Goal: Transaction & Acquisition: Purchase product/service

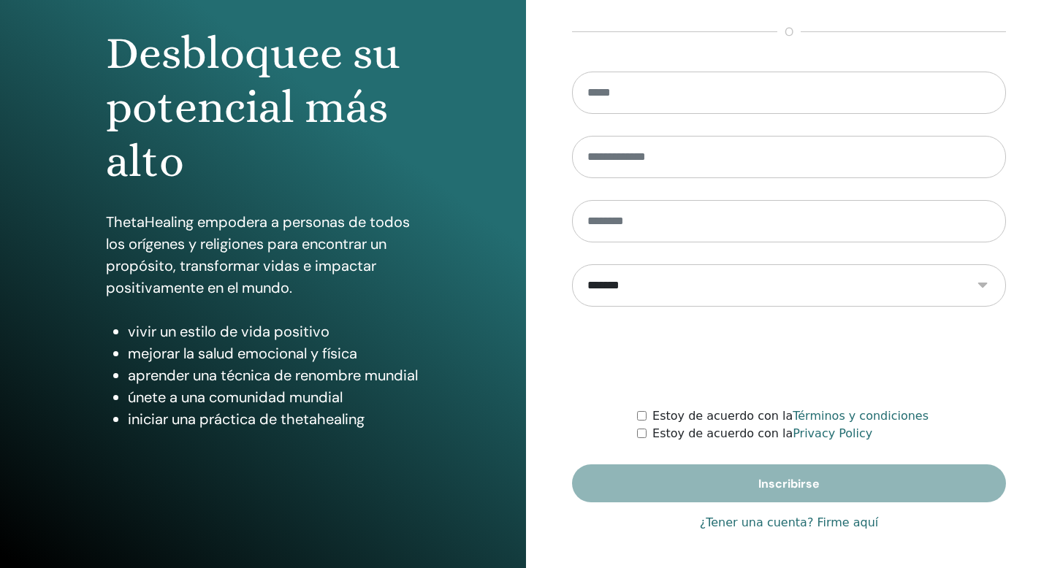
click at [734, 520] on link "¿Tener una cuenta? Firme aquí" at bounding box center [789, 523] width 179 height 18
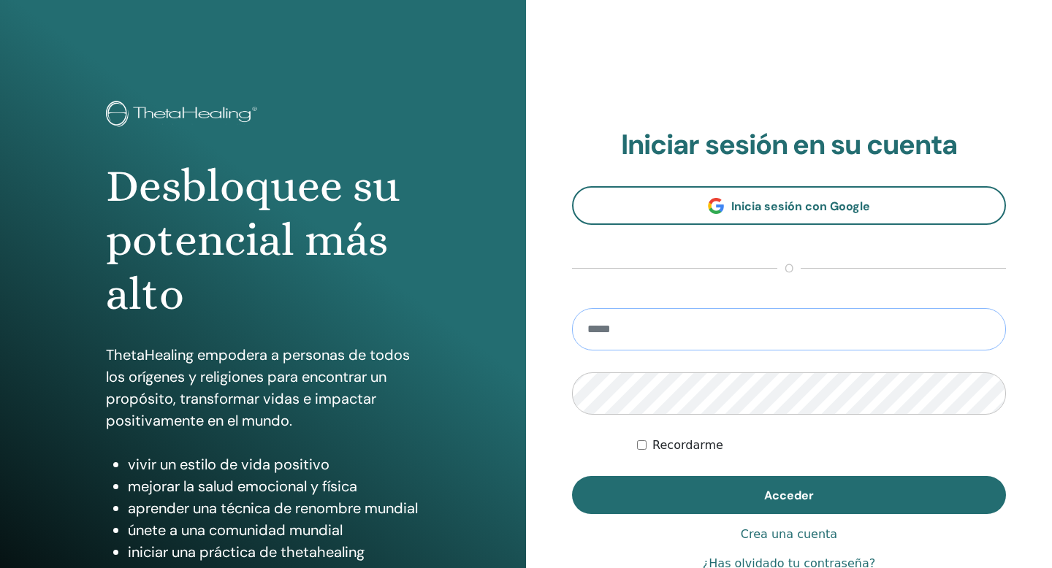
click at [653, 340] on input "email" at bounding box center [789, 329] width 434 height 42
type input "**********"
click at [572, 476] on button "Acceder" at bounding box center [789, 495] width 434 height 38
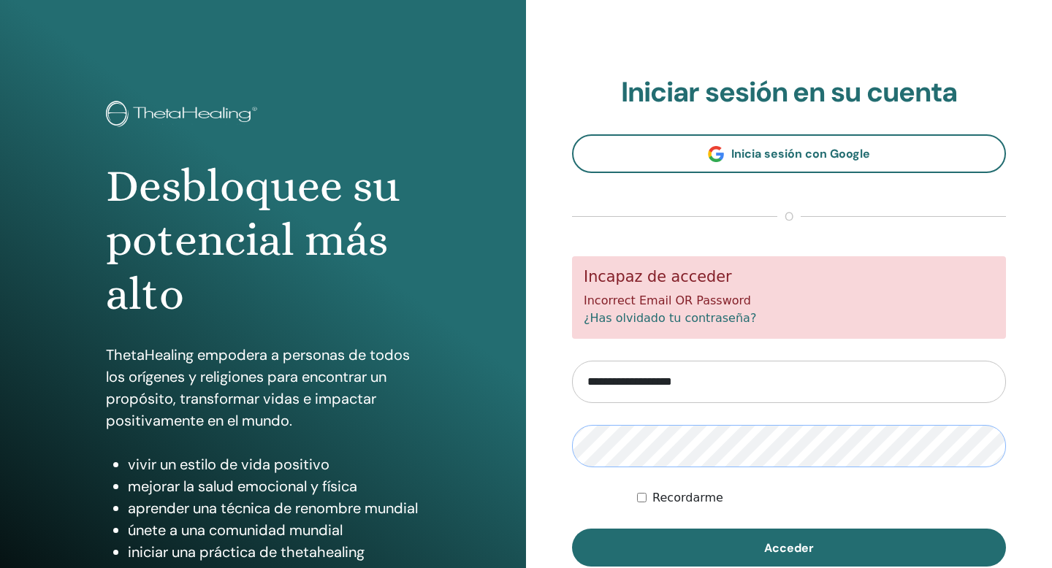
click at [572, 529] on button "Acceder" at bounding box center [789, 548] width 434 height 38
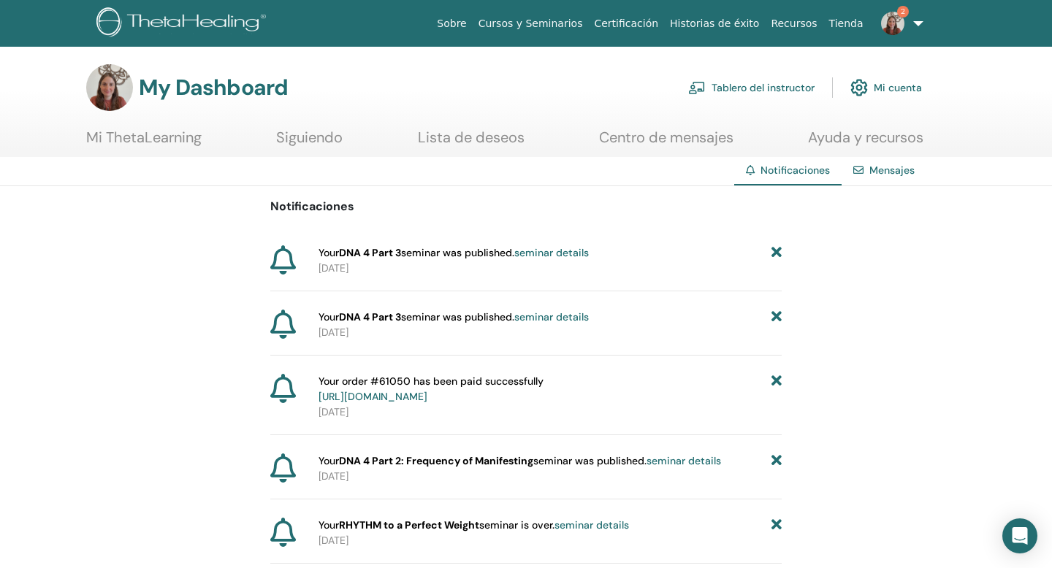
click at [770, 90] on link "Tablero del instructor" at bounding box center [751, 88] width 126 height 32
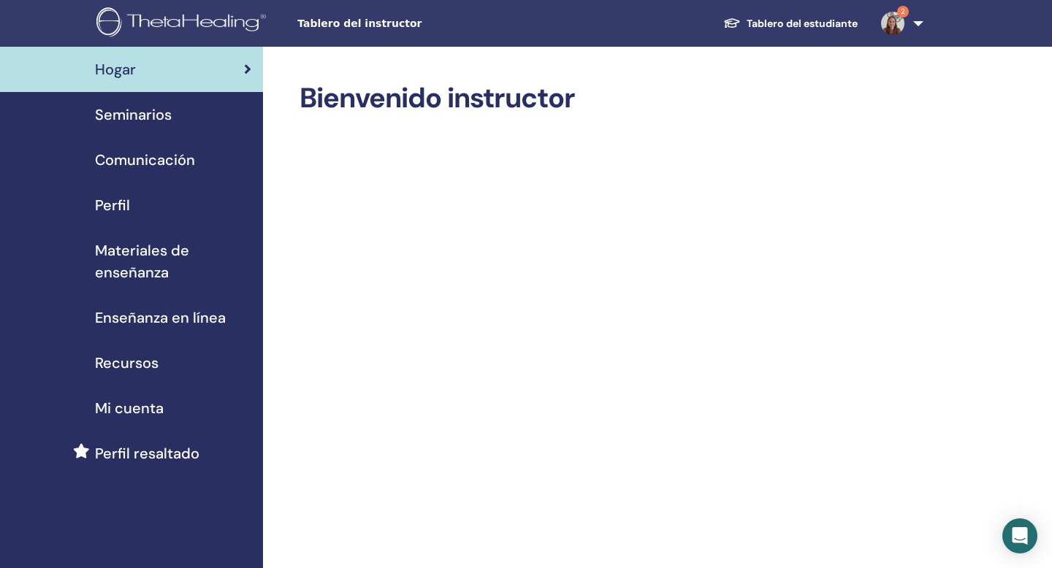
click at [159, 110] on span "Seminarios" at bounding box center [133, 115] width 77 height 22
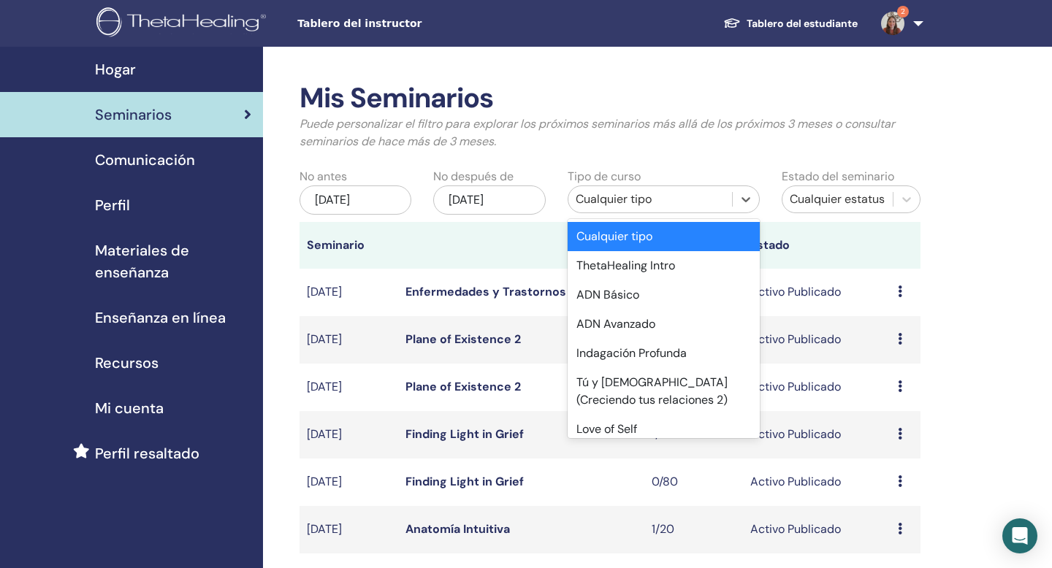
click at [599, 205] on div "Cualquier tipo" at bounding box center [650, 200] width 149 height 18
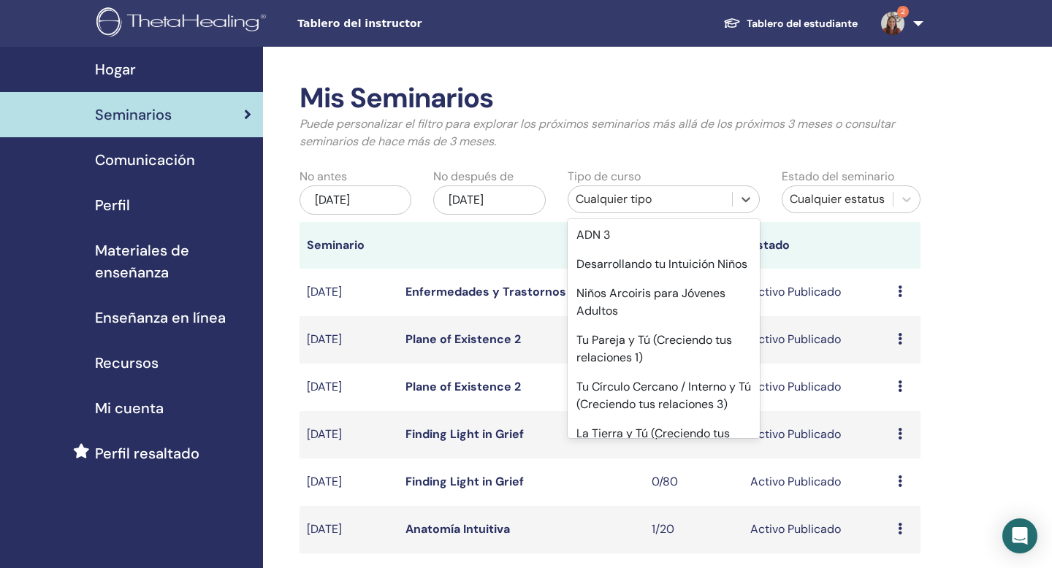
scroll to position [833, 0]
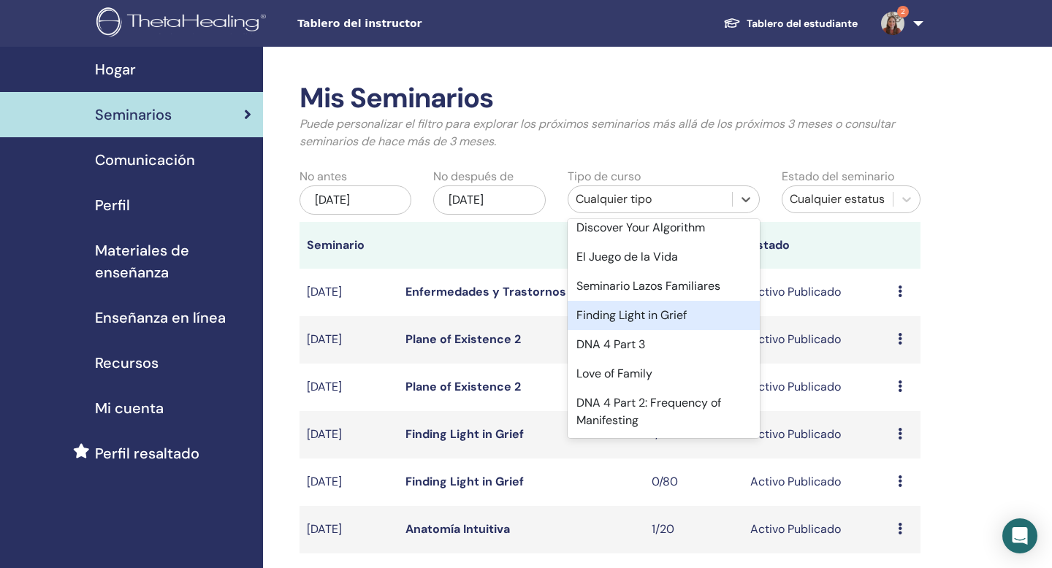
click at [611, 311] on div "Finding Light in Grief" at bounding box center [664, 315] width 192 height 29
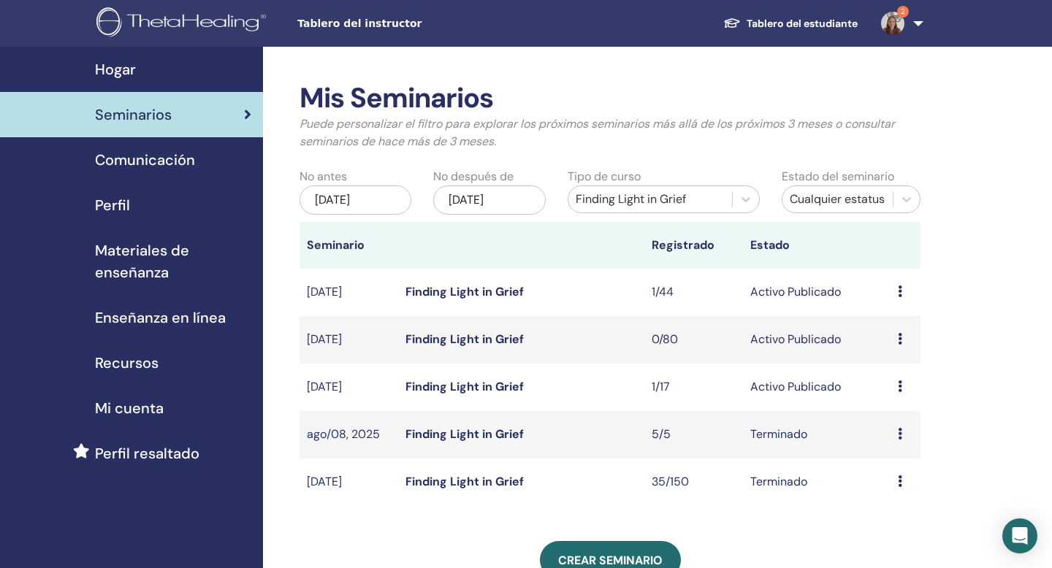
click at [902, 292] on icon at bounding box center [900, 292] width 4 height 12
click at [901, 348] on link "asistentes" at bounding box center [896, 347] width 56 height 15
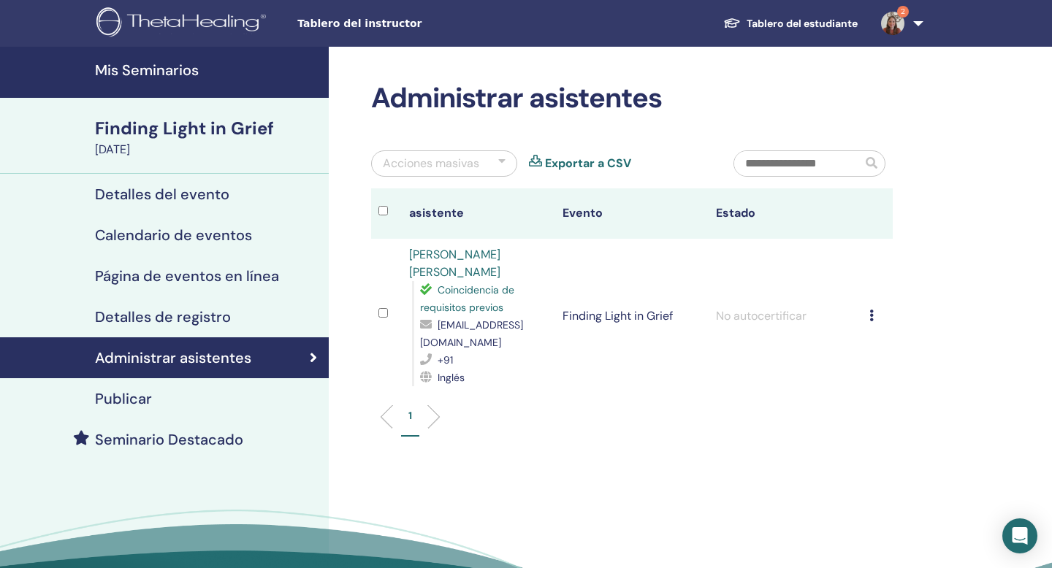
click at [873, 310] on icon at bounding box center [871, 316] width 4 height 12
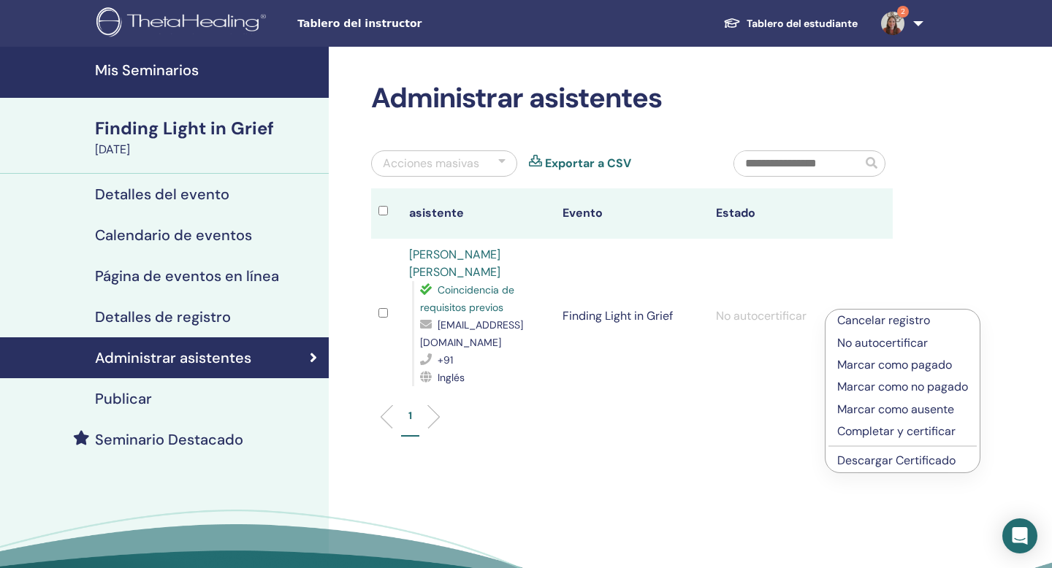
click at [871, 320] on p "Cancelar registro" at bounding box center [902, 321] width 131 height 18
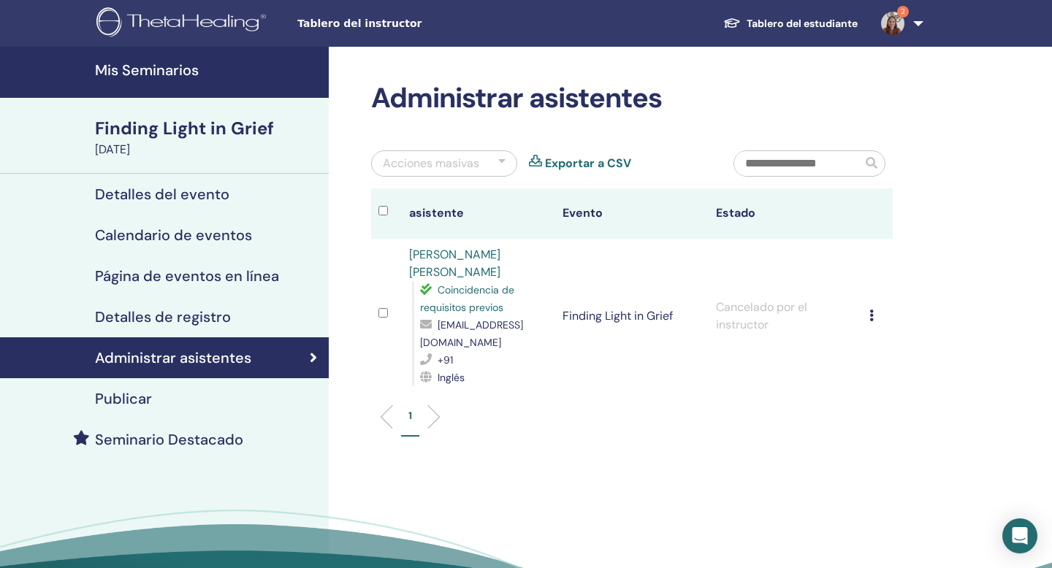
click at [262, 191] on div "Detalles del evento" at bounding box center [164, 195] width 305 height 18
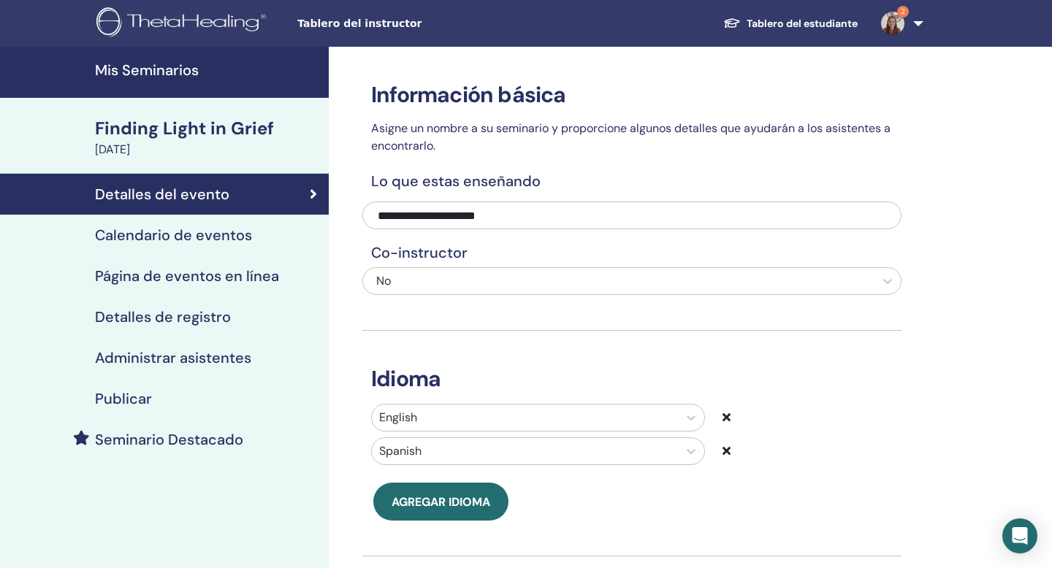
click at [257, 240] on div "Calendario de eventos" at bounding box center [164, 235] width 305 height 18
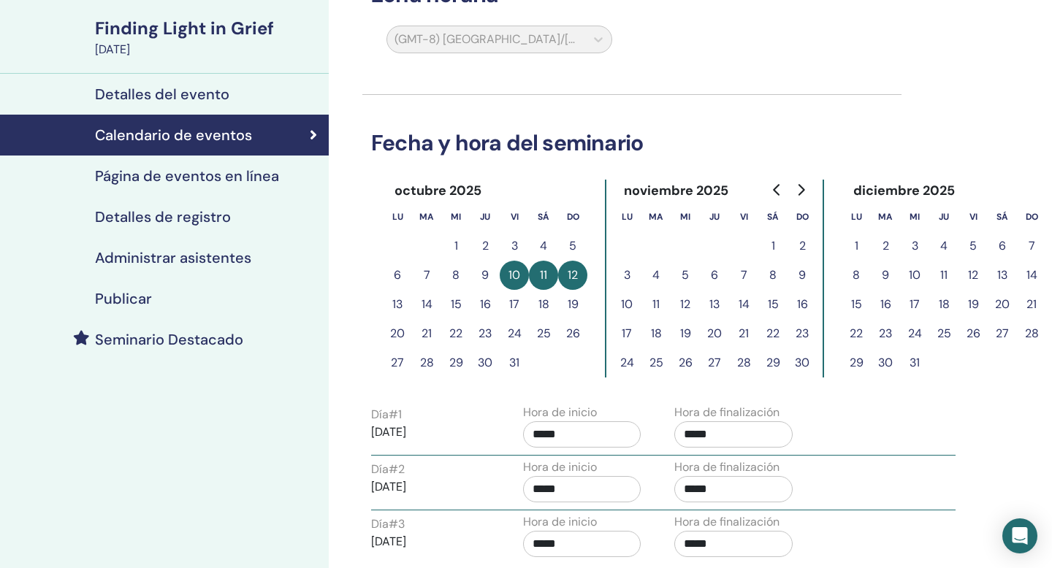
scroll to position [105, 0]
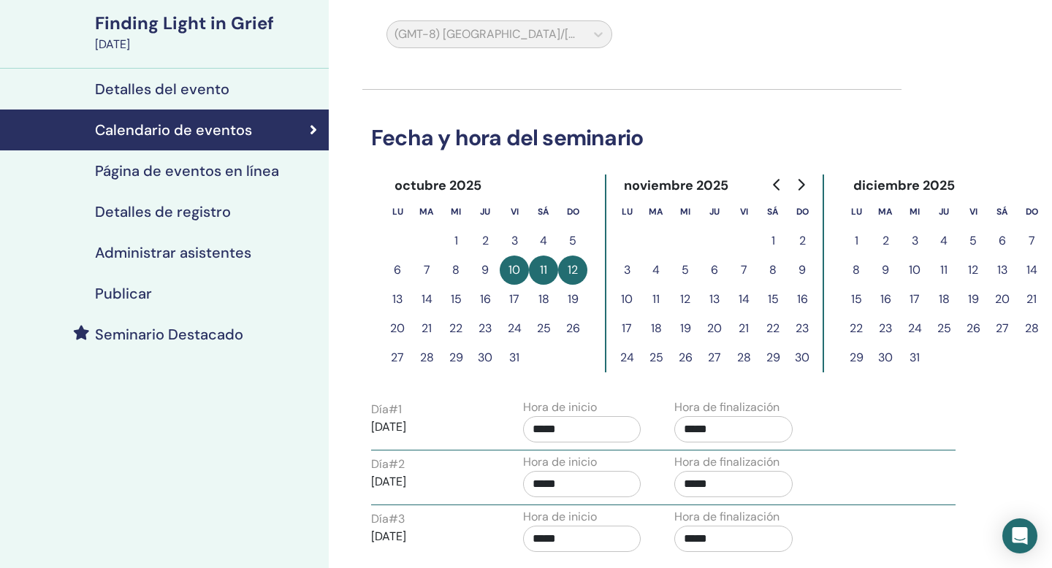
click at [272, 175] on h4 "Página de eventos en línea" at bounding box center [187, 171] width 184 height 18
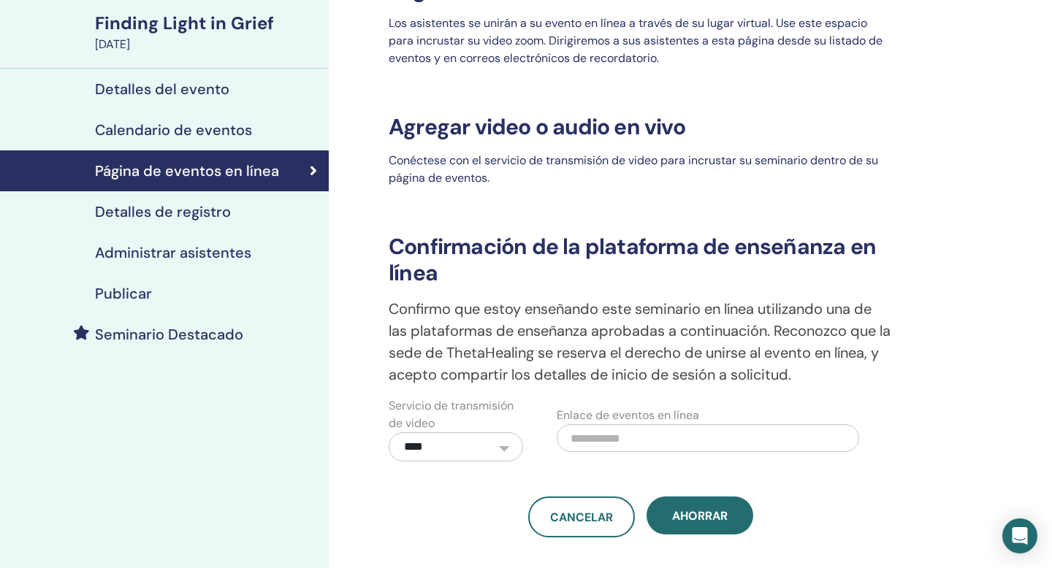
click at [269, 207] on div "Detalles de registro" at bounding box center [164, 212] width 305 height 18
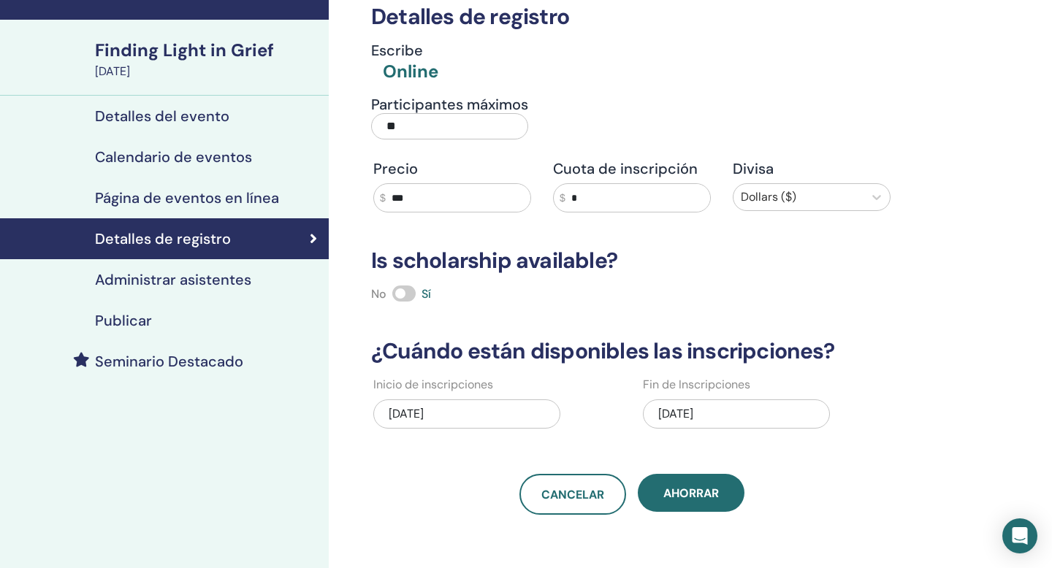
scroll to position [79, 0]
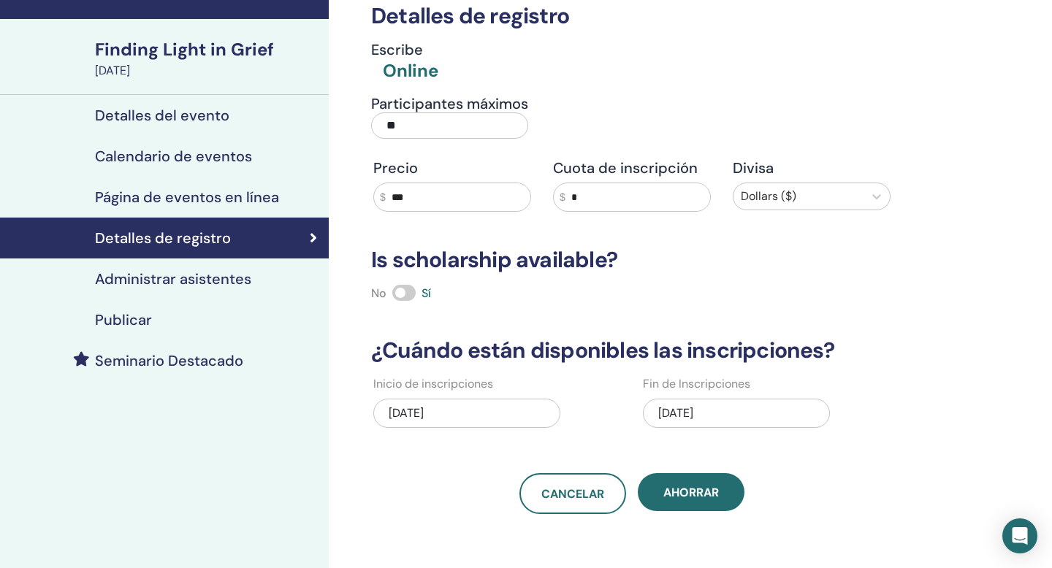
click at [253, 324] on div "Publicar" at bounding box center [164, 320] width 305 height 18
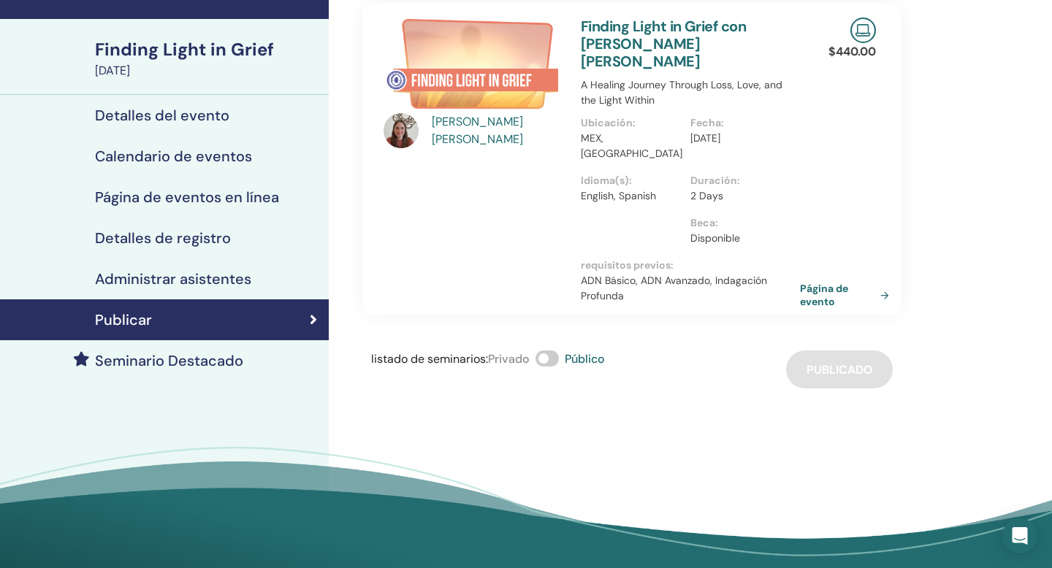
click at [240, 359] on h4 "Seminario Destacado" at bounding box center [169, 361] width 148 height 18
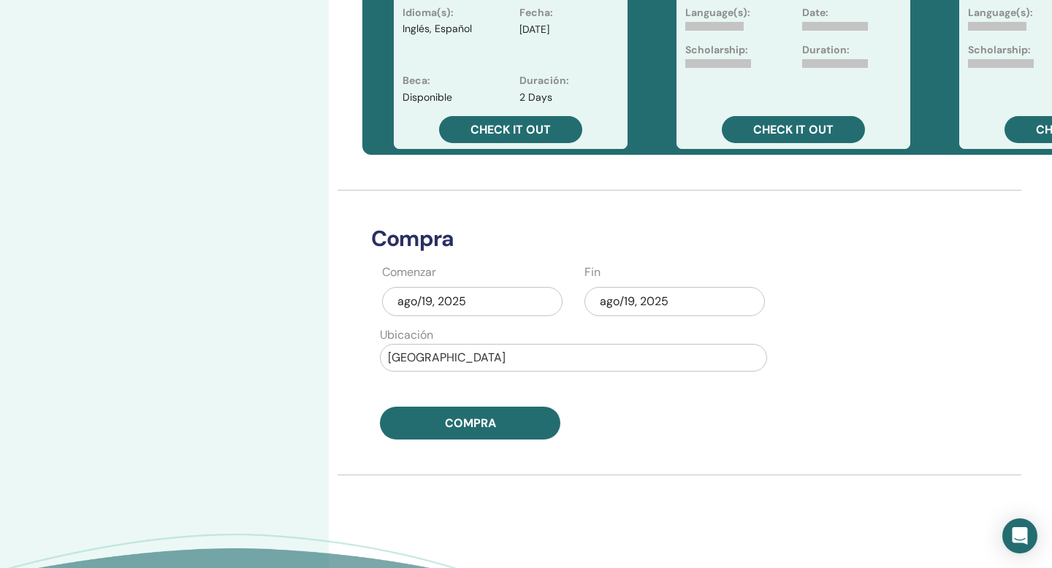
scroll to position [490, 0]
click at [517, 301] on div "ago/19, 2025" at bounding box center [472, 300] width 180 height 29
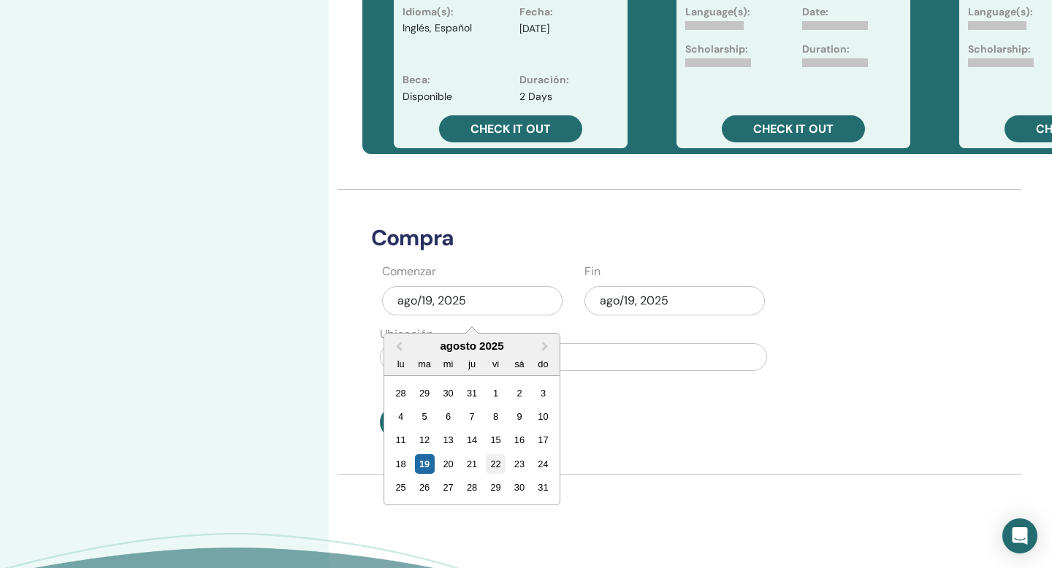
click at [496, 461] on div "22" at bounding box center [496, 464] width 20 height 20
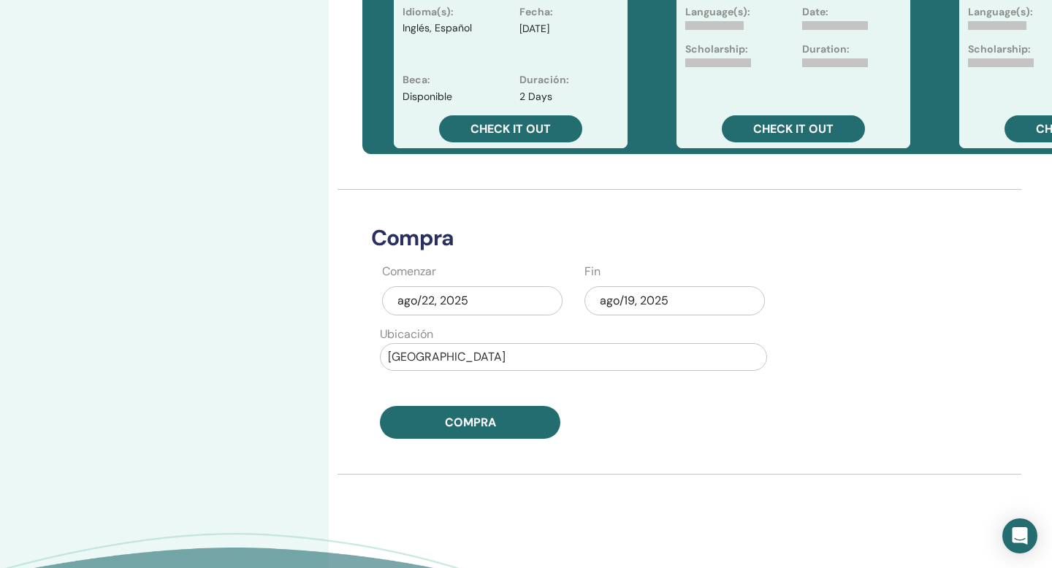
click at [628, 300] on div "ago/19, 2025" at bounding box center [674, 300] width 180 height 29
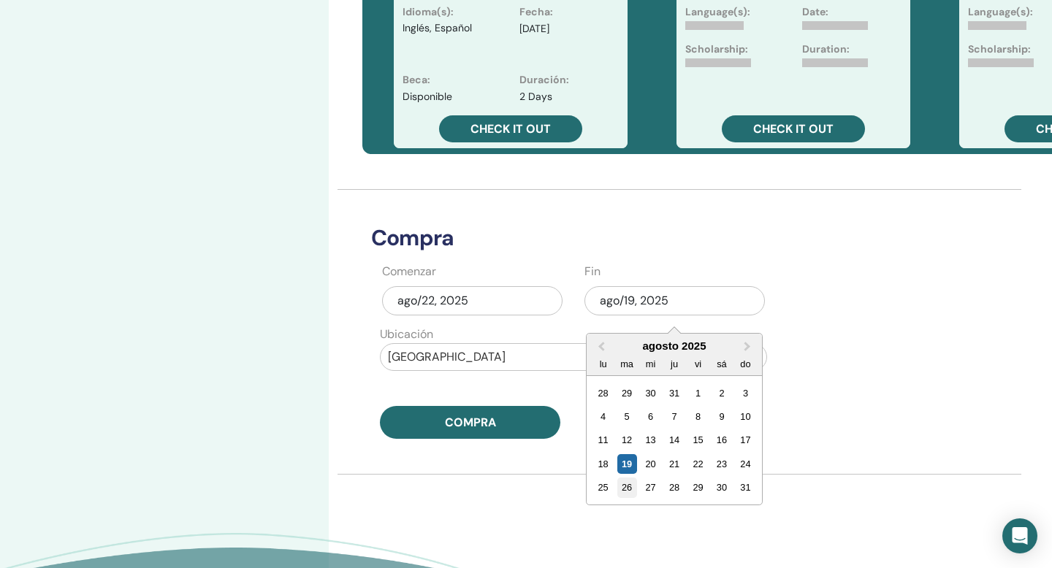
click at [628, 487] on div "26" at bounding box center [627, 488] width 20 height 20
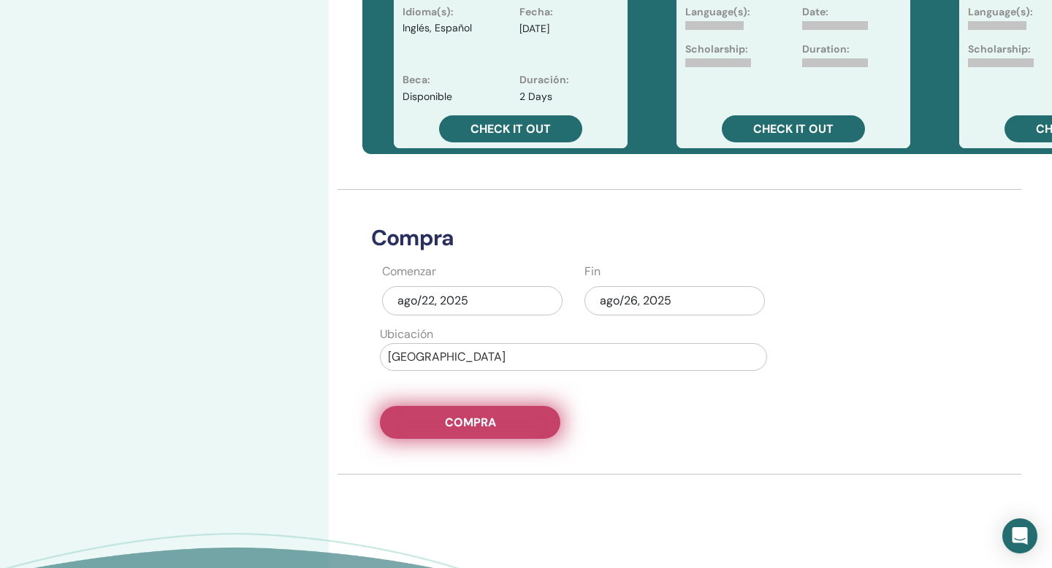
click at [522, 425] on button "Compra" at bounding box center [470, 422] width 180 height 33
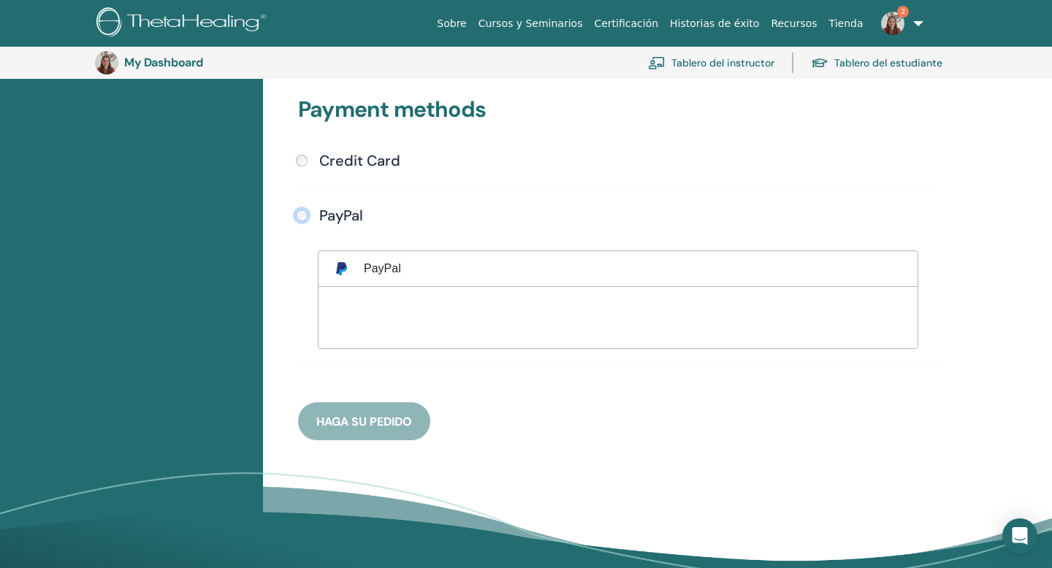
scroll to position [398, 0]
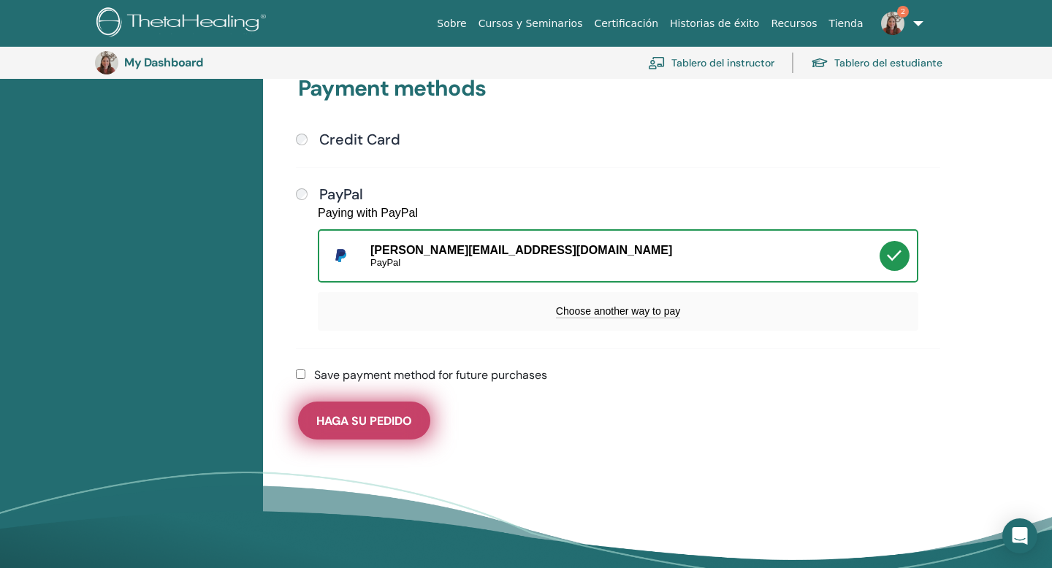
click at [400, 414] on span "Haga su pedido" at bounding box center [364, 421] width 96 height 15
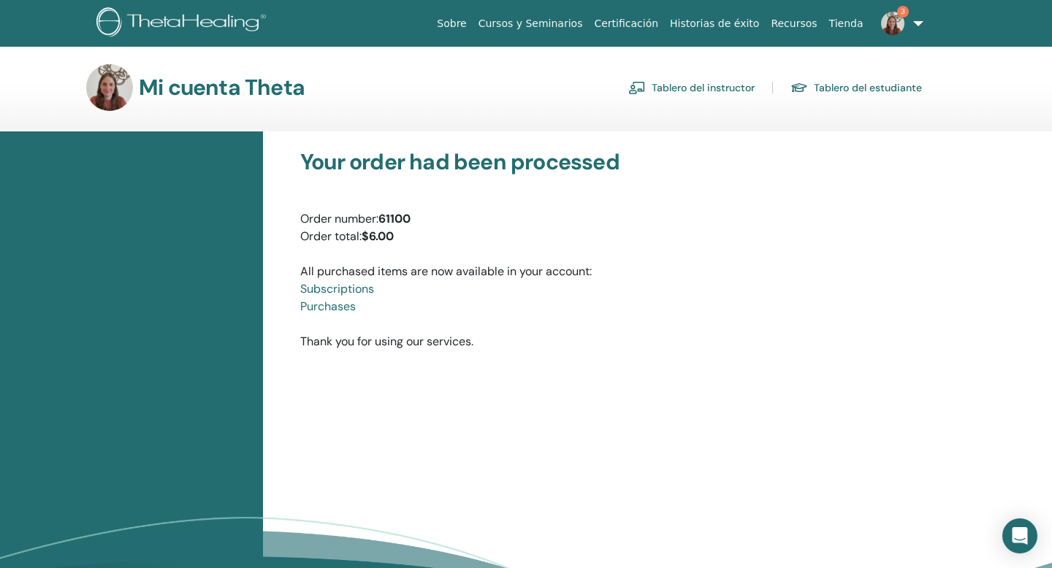
click at [897, 21] on img at bounding box center [892, 23] width 23 height 23
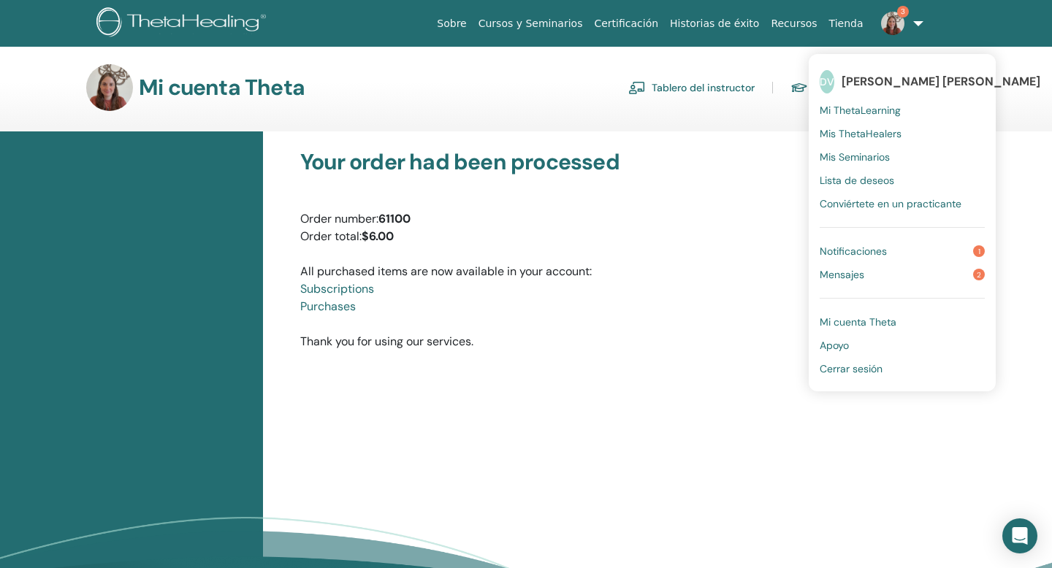
click at [877, 249] on span "Notificaciones" at bounding box center [853, 251] width 67 height 13
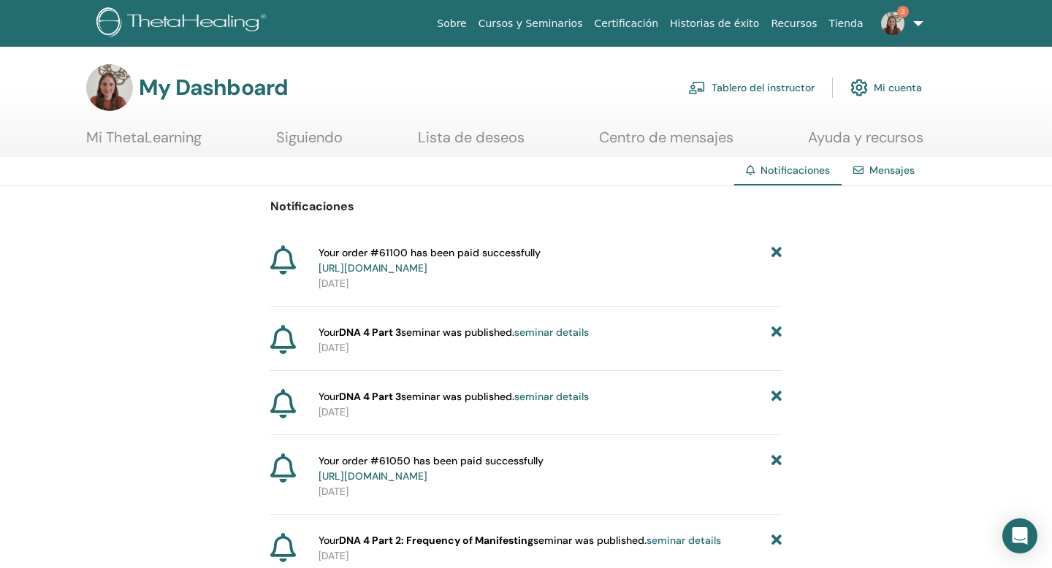
click at [777, 91] on link "Tablero del instructor" at bounding box center [751, 88] width 126 height 32
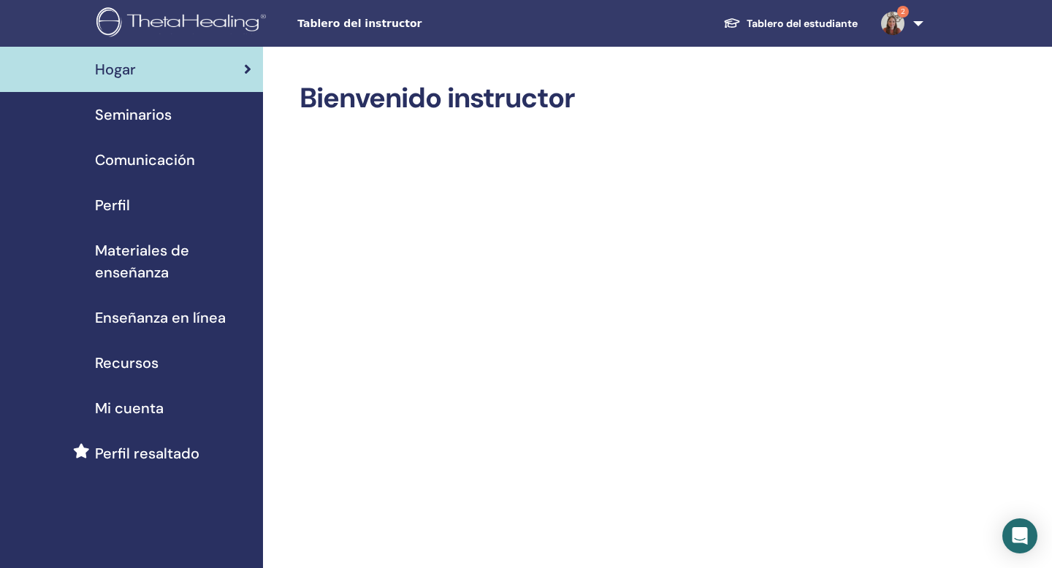
click at [134, 115] on span "Seminarios" at bounding box center [133, 115] width 77 height 22
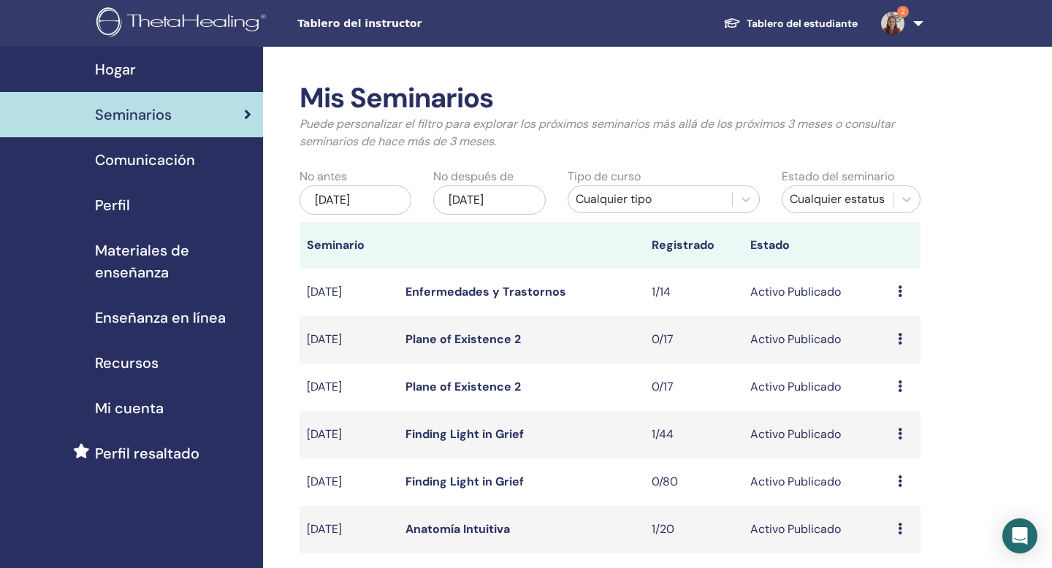
click at [606, 201] on div "Cualquier tipo" at bounding box center [650, 200] width 149 height 18
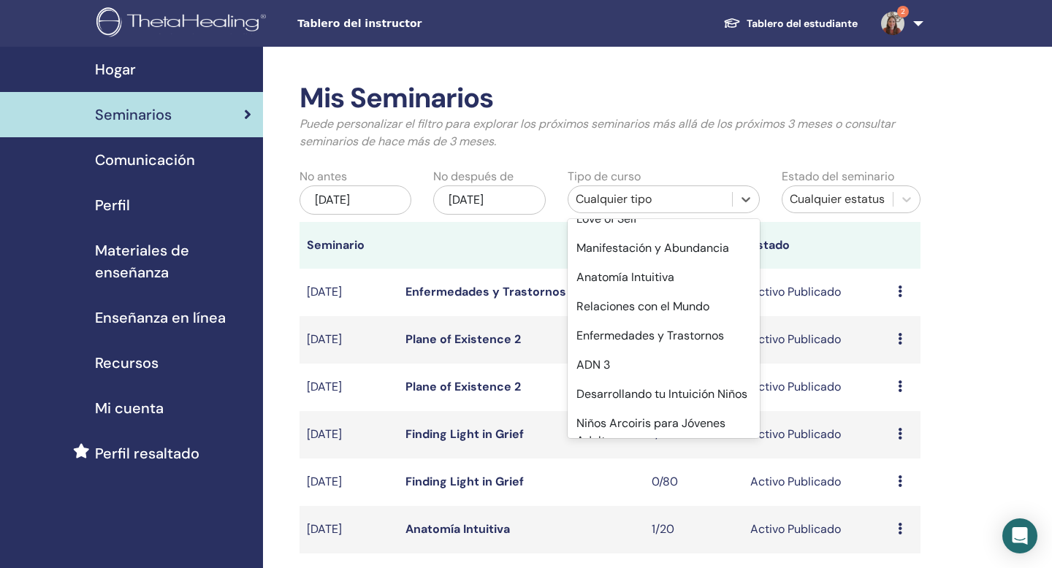
scroll to position [833, 0]
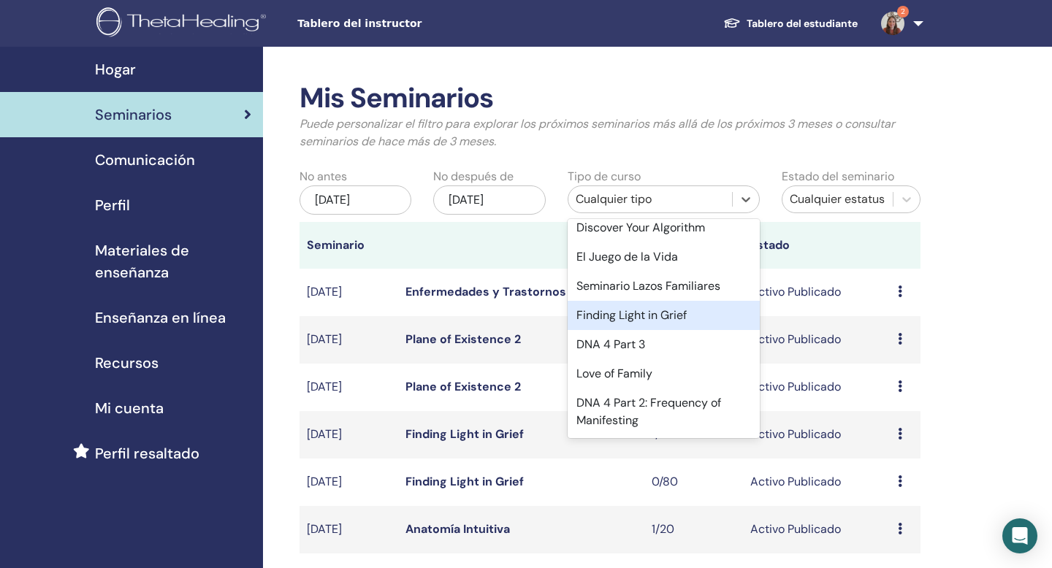
click at [616, 314] on div "Finding Light in Grief" at bounding box center [664, 315] width 192 height 29
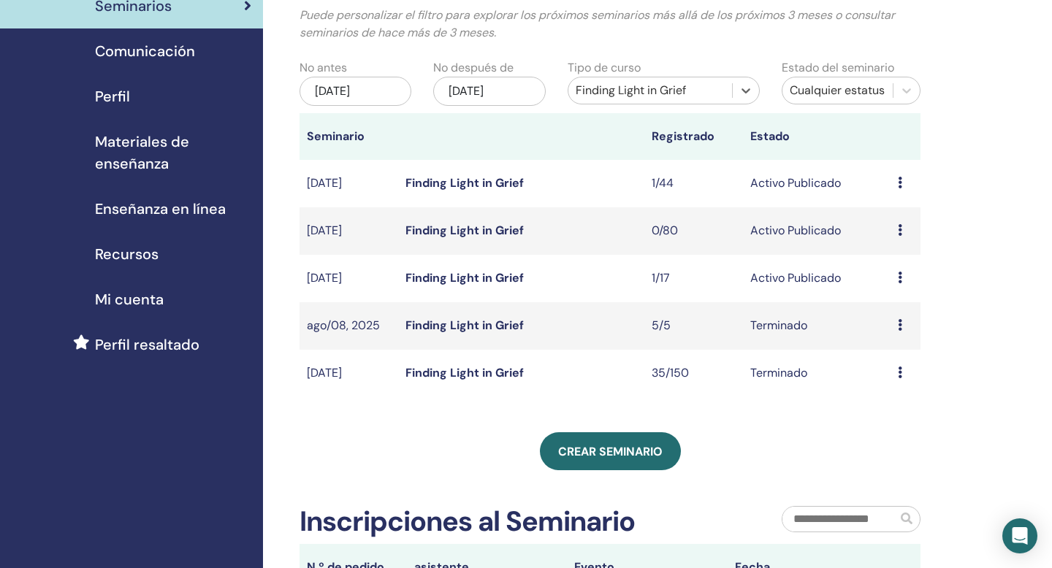
scroll to position [113, 0]
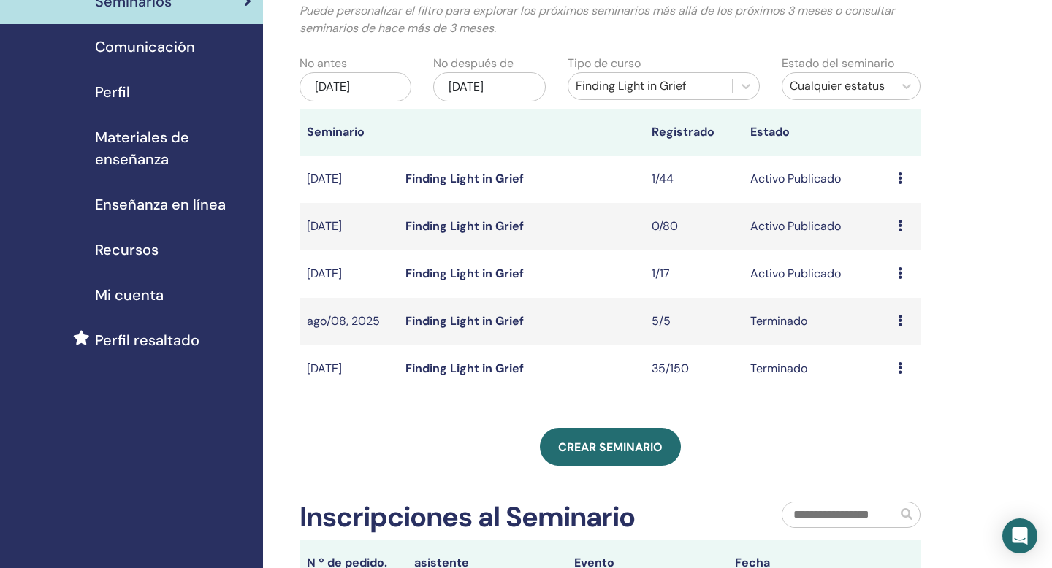
click at [898, 274] on icon at bounding box center [900, 273] width 4 height 12
click at [899, 327] on link "asistentes" at bounding box center [892, 329] width 56 height 15
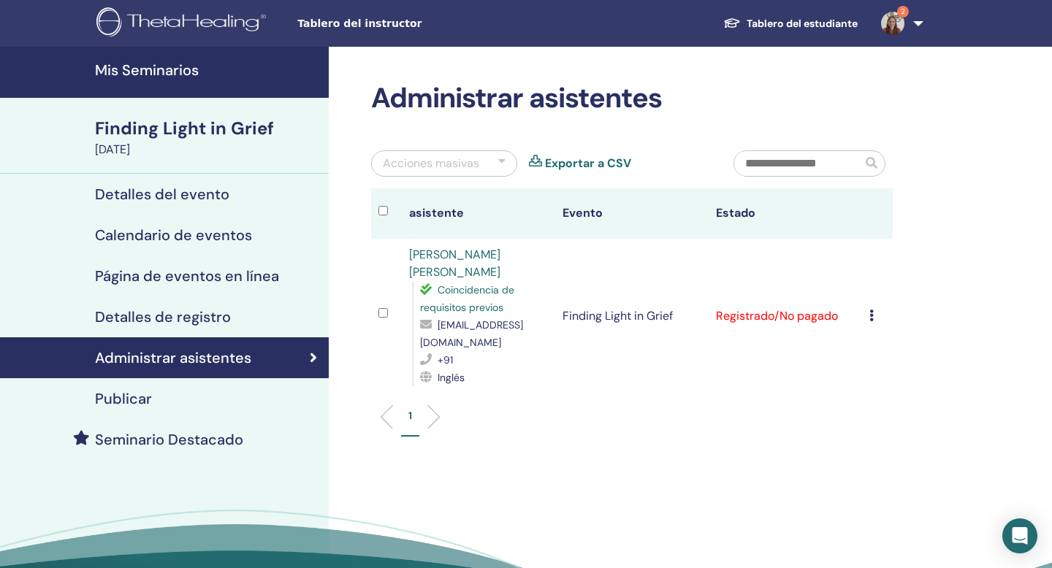
click at [297, 395] on div "Publicar" at bounding box center [164, 399] width 305 height 18
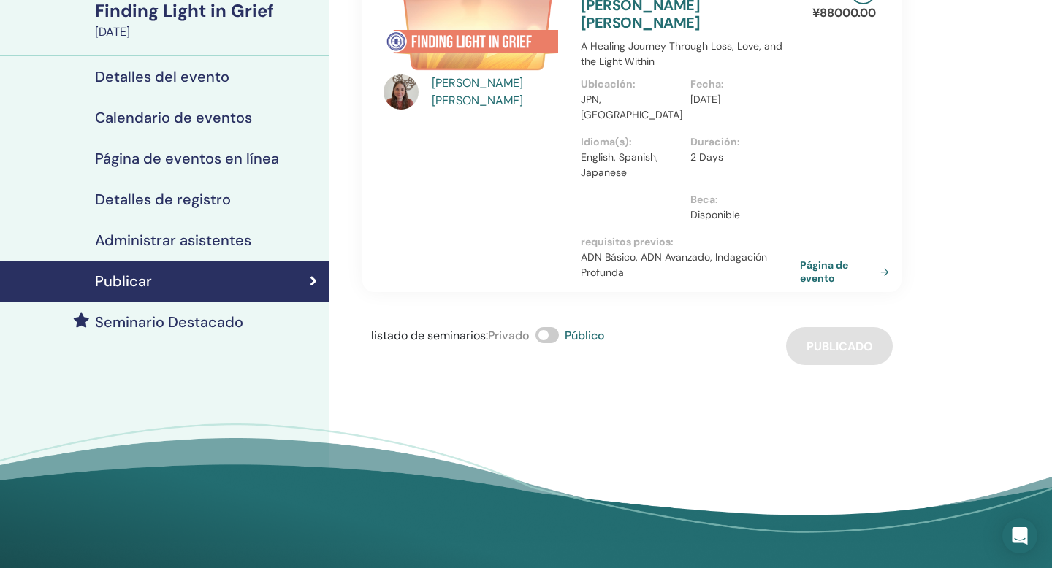
scroll to position [121, 0]
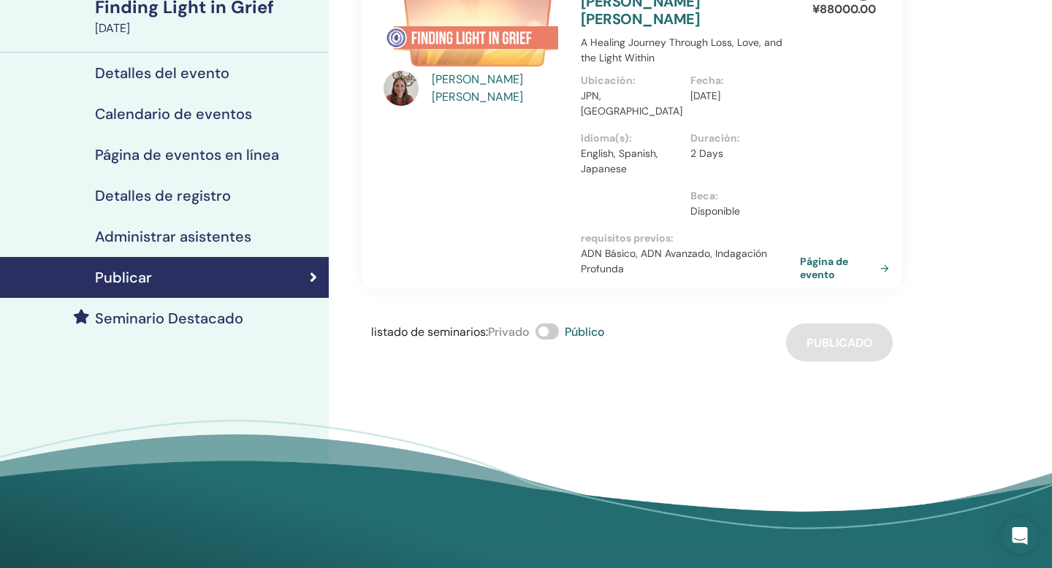
click at [238, 321] on h4 "Seminario Destacado" at bounding box center [169, 319] width 148 height 18
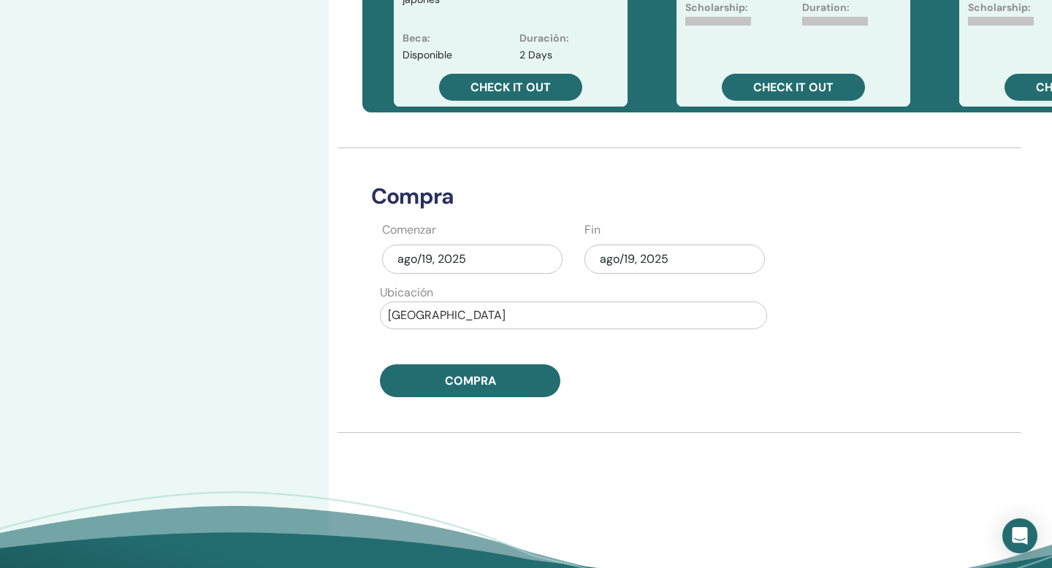
scroll to position [533, 0]
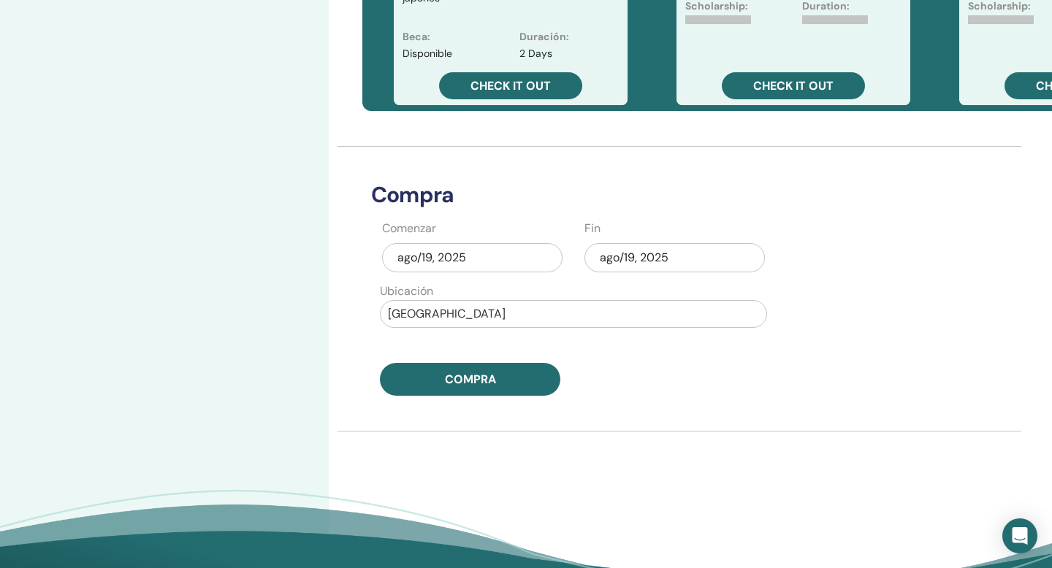
click at [617, 255] on div "ago/19, 2025" at bounding box center [674, 257] width 180 height 29
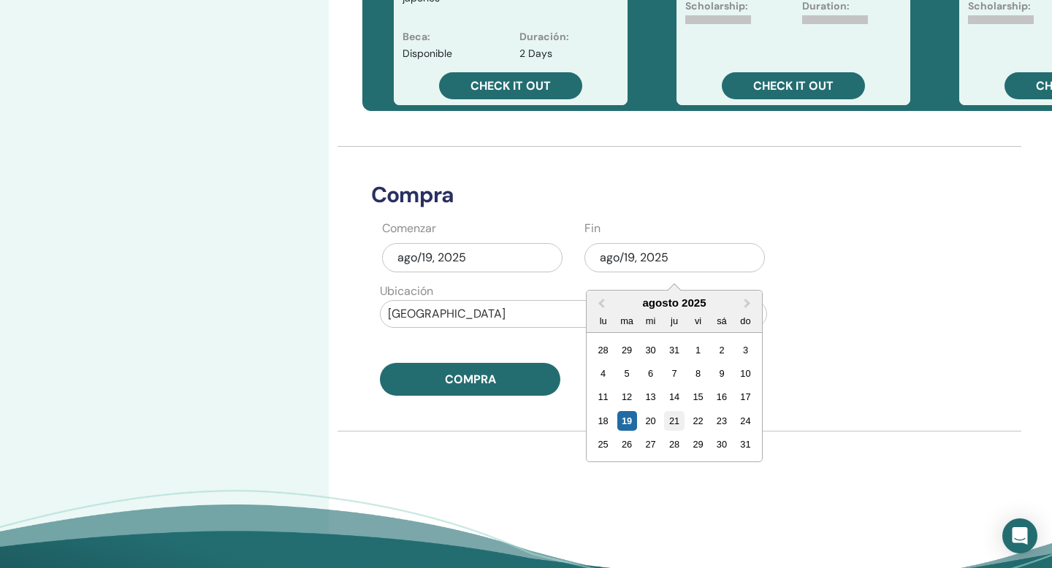
click at [674, 420] on div "21" at bounding box center [674, 421] width 20 height 20
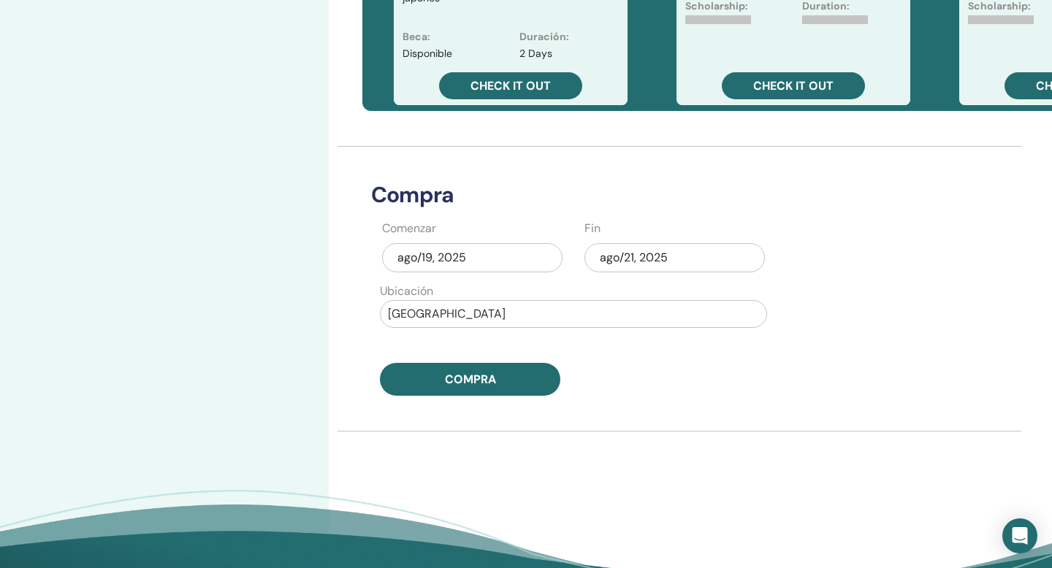
click at [532, 257] on div "ago/19, 2025" at bounding box center [472, 257] width 180 height 29
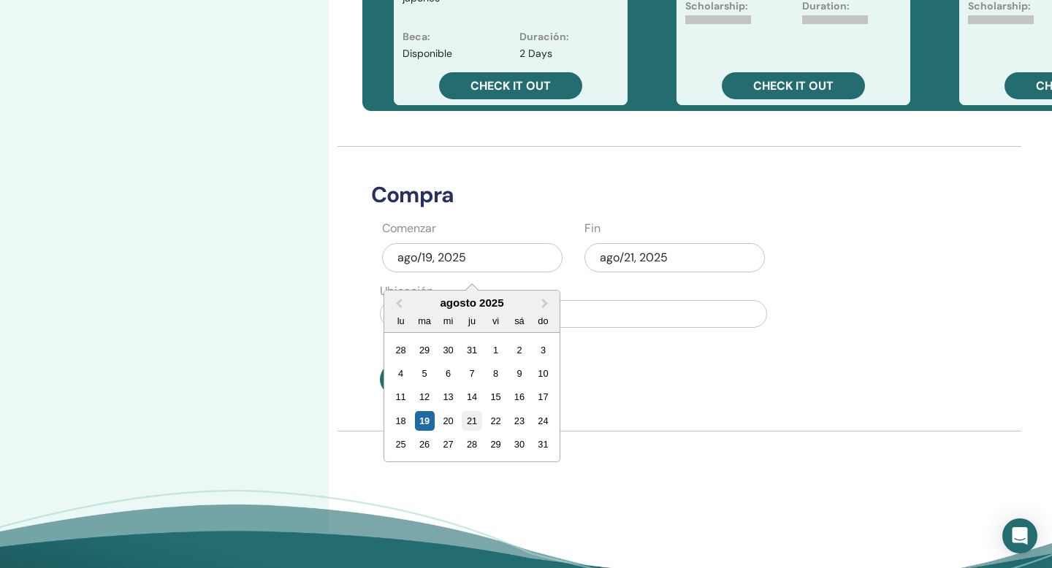
click at [477, 417] on div "21" at bounding box center [472, 421] width 20 height 20
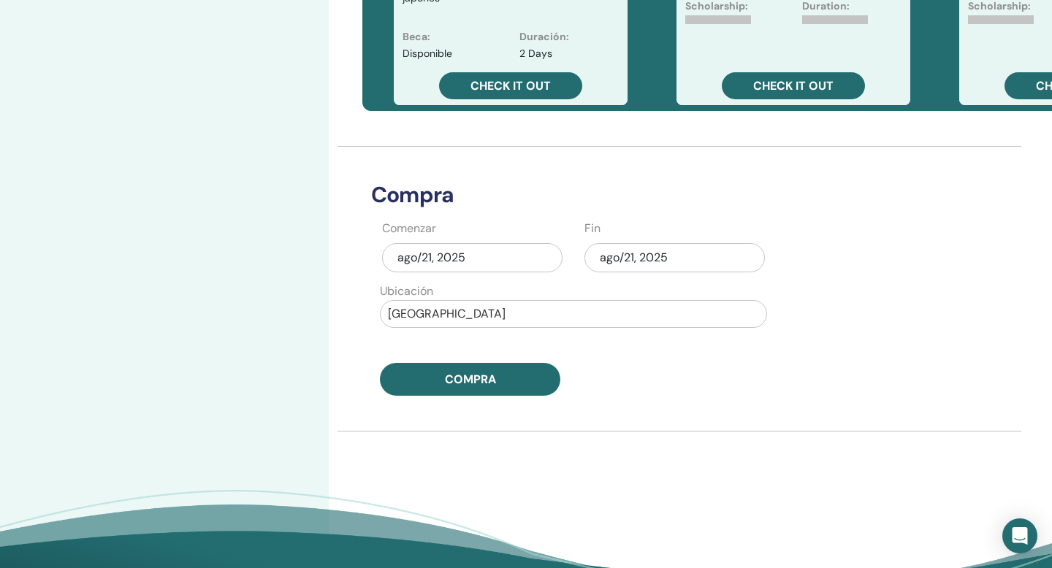
click at [646, 262] on div "ago/21, 2025" at bounding box center [674, 257] width 180 height 29
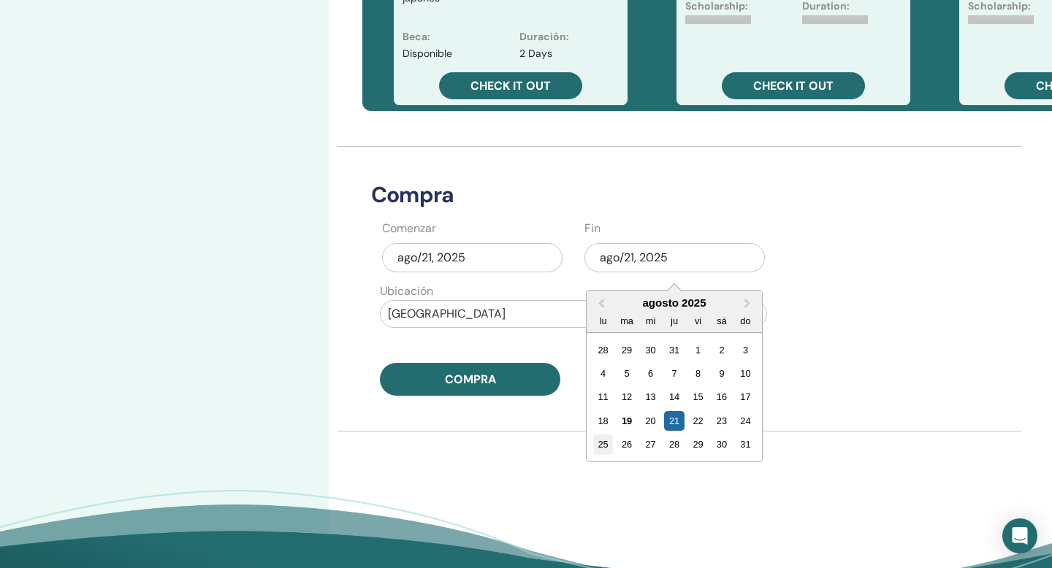
click at [602, 441] on div "25" at bounding box center [603, 445] width 20 height 20
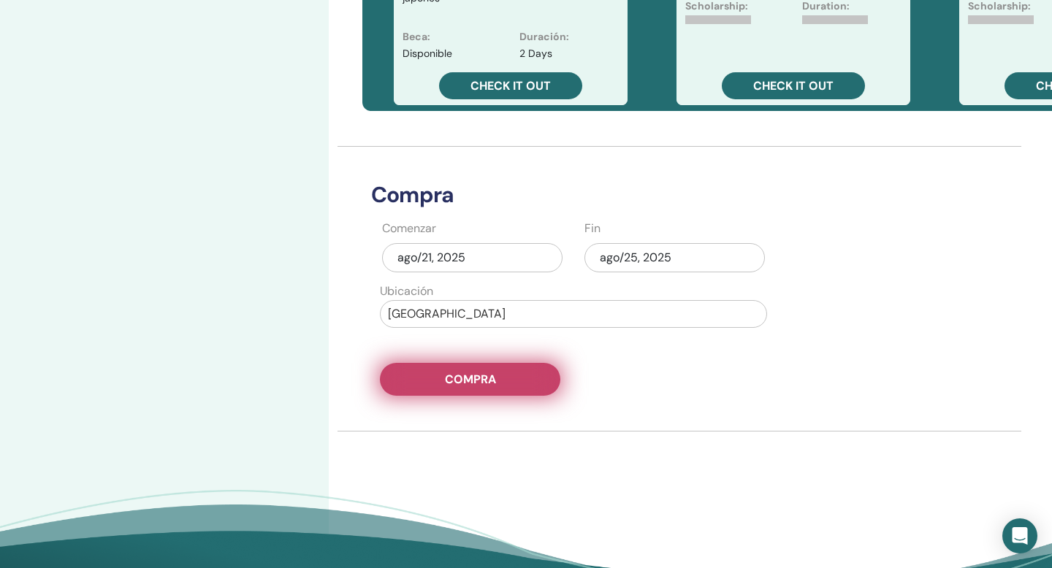
click at [517, 381] on button "Compra" at bounding box center [470, 379] width 180 height 33
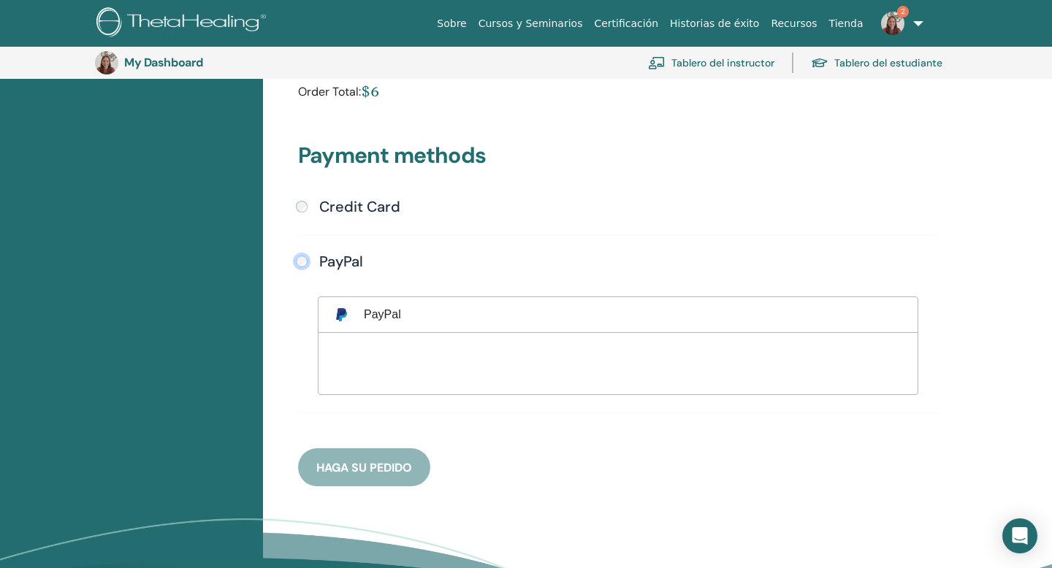
scroll to position [353, 0]
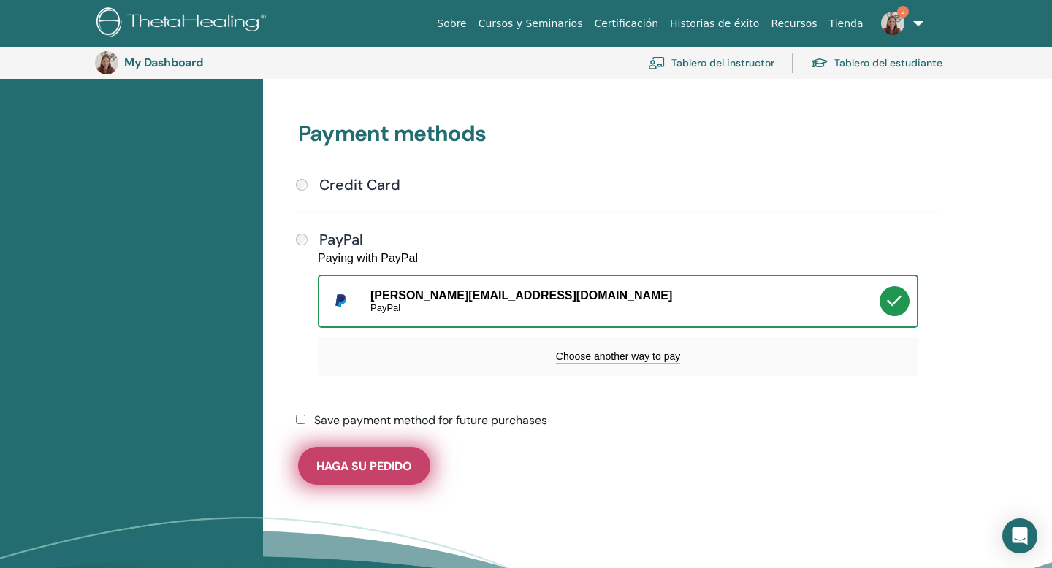
click at [366, 459] on span "Haga su pedido" at bounding box center [364, 466] width 96 height 15
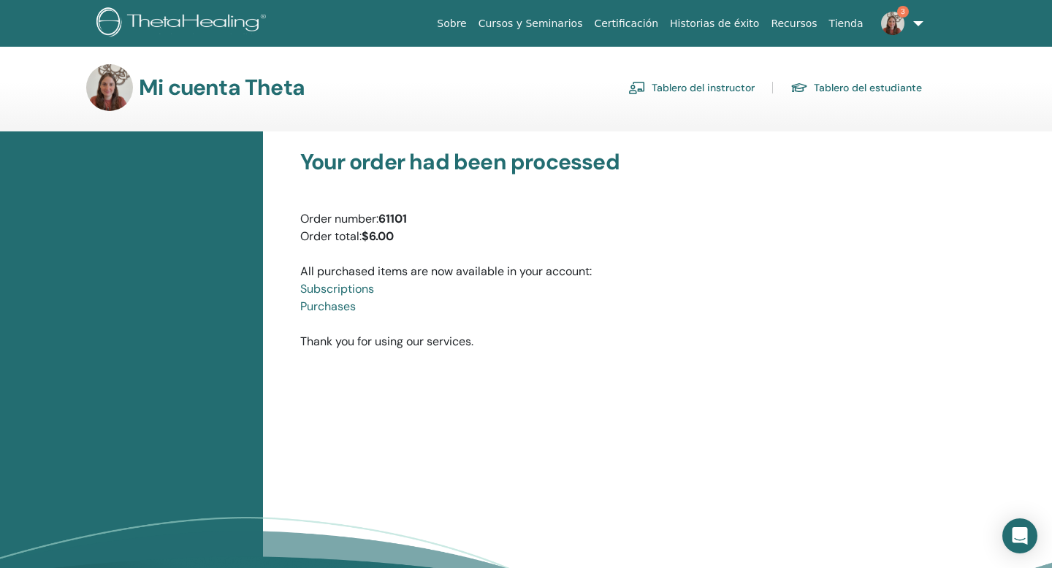
click at [893, 28] on img at bounding box center [892, 23] width 23 height 23
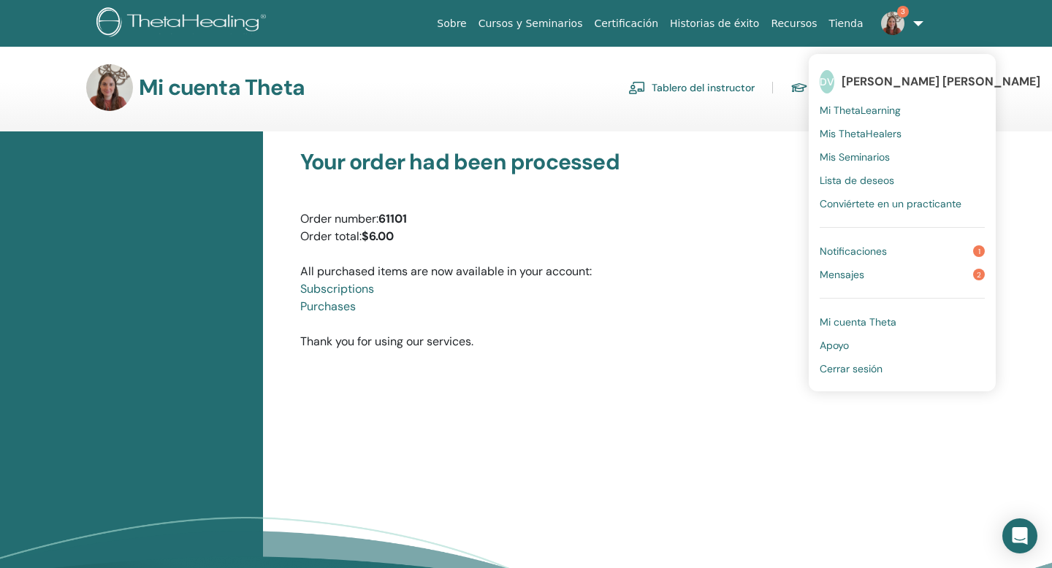
click at [866, 249] on span "Notificaciones" at bounding box center [853, 251] width 67 height 13
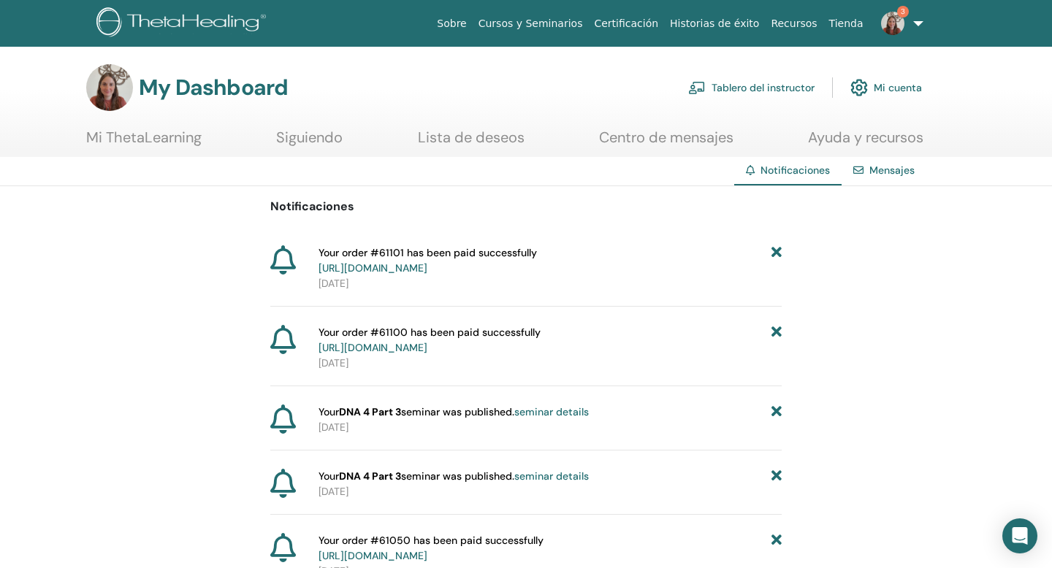
click at [775, 94] on link "Tablero del instructor" at bounding box center [751, 88] width 126 height 32
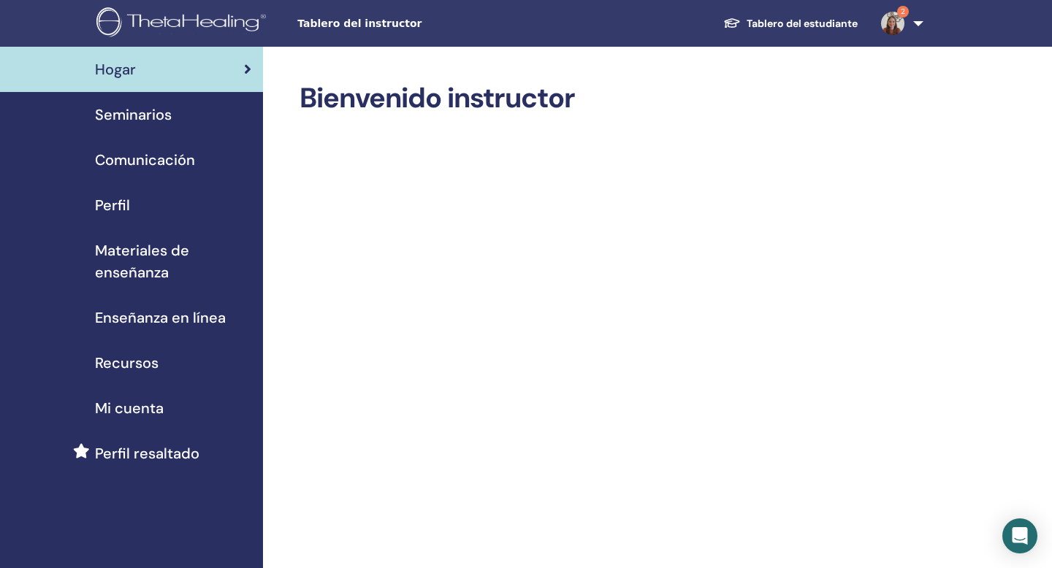
click at [887, 20] on img at bounding box center [892, 23] width 23 height 23
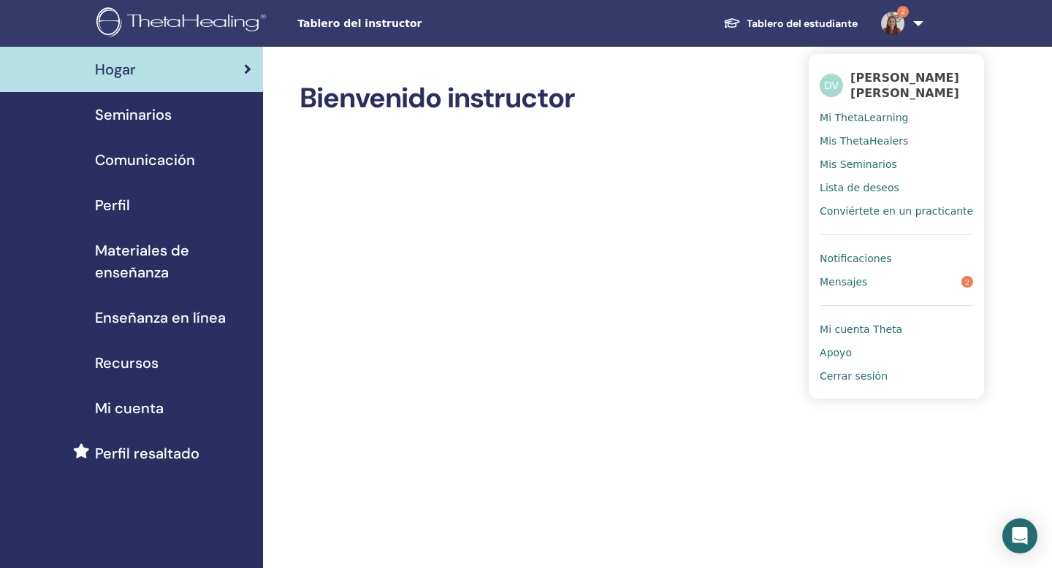
click at [880, 288] on link "Mensajes 2" at bounding box center [896, 281] width 153 height 23
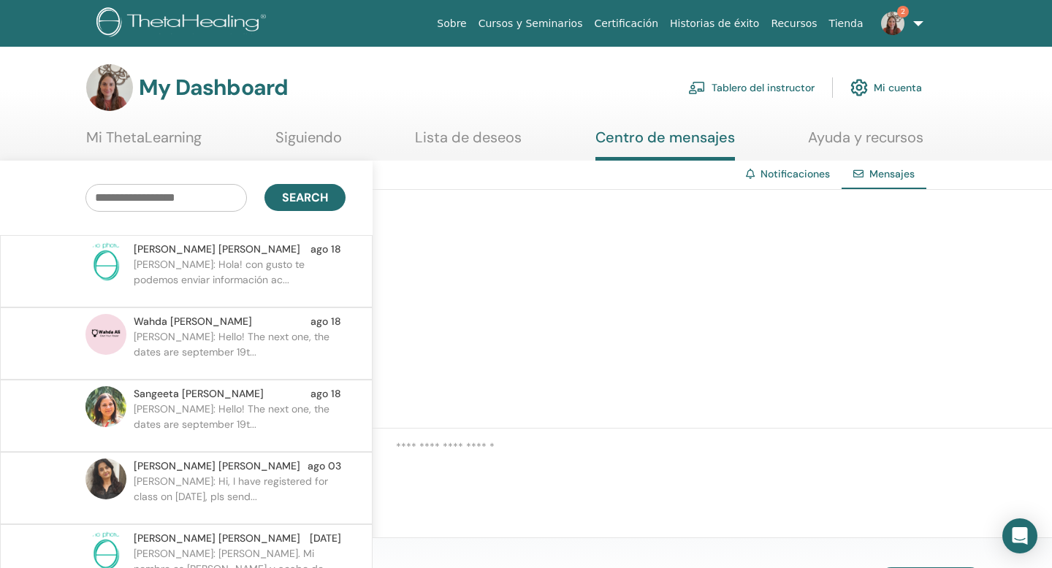
click at [755, 85] on link "Tablero del instructor" at bounding box center [751, 88] width 126 height 32
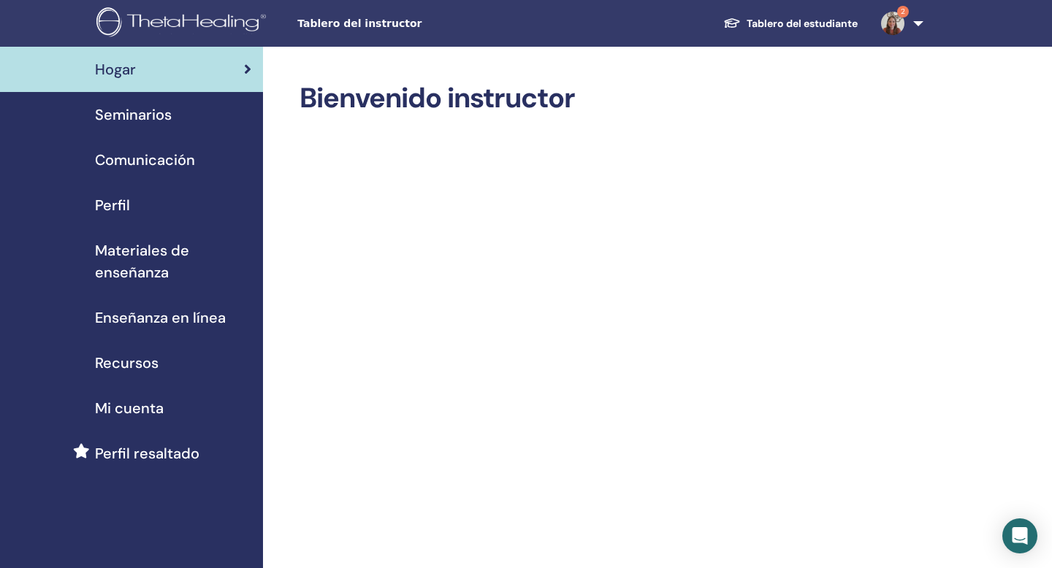
click at [183, 115] on div "Seminarios" at bounding box center [132, 115] width 240 height 22
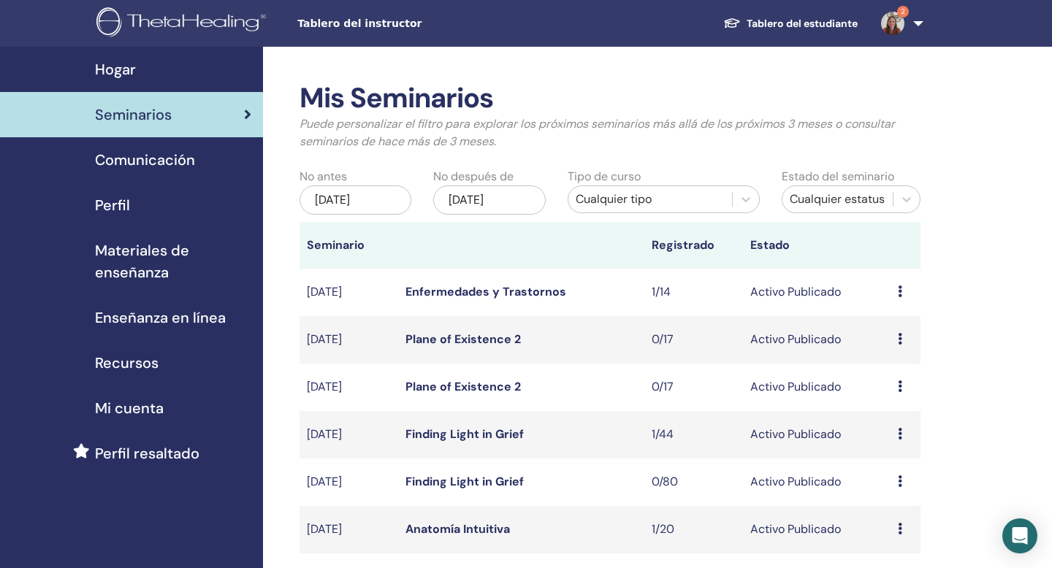
click at [618, 207] on div "Cualquier tipo" at bounding box center [650, 200] width 149 height 18
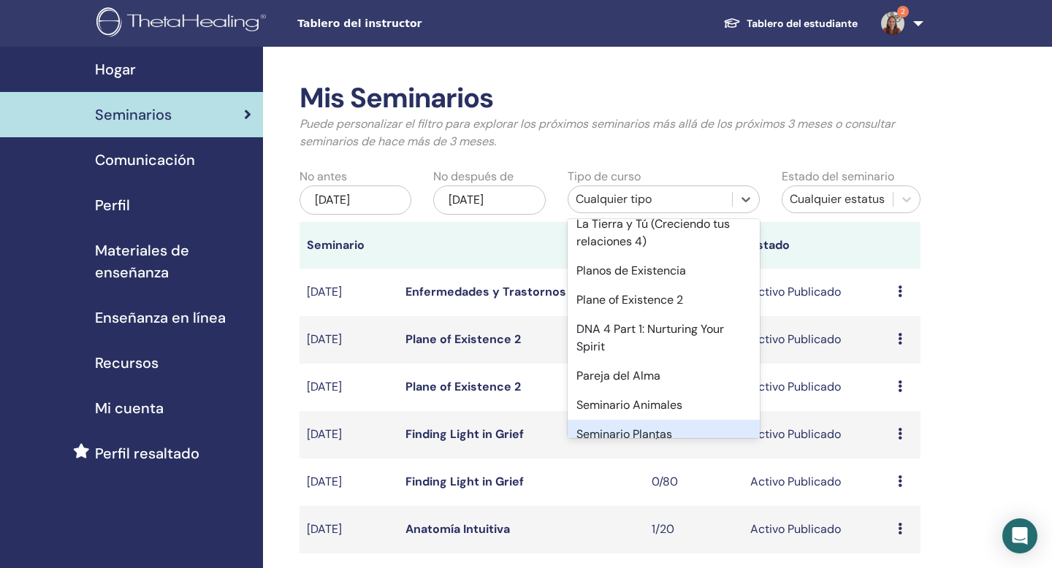
scroll to position [541, 0]
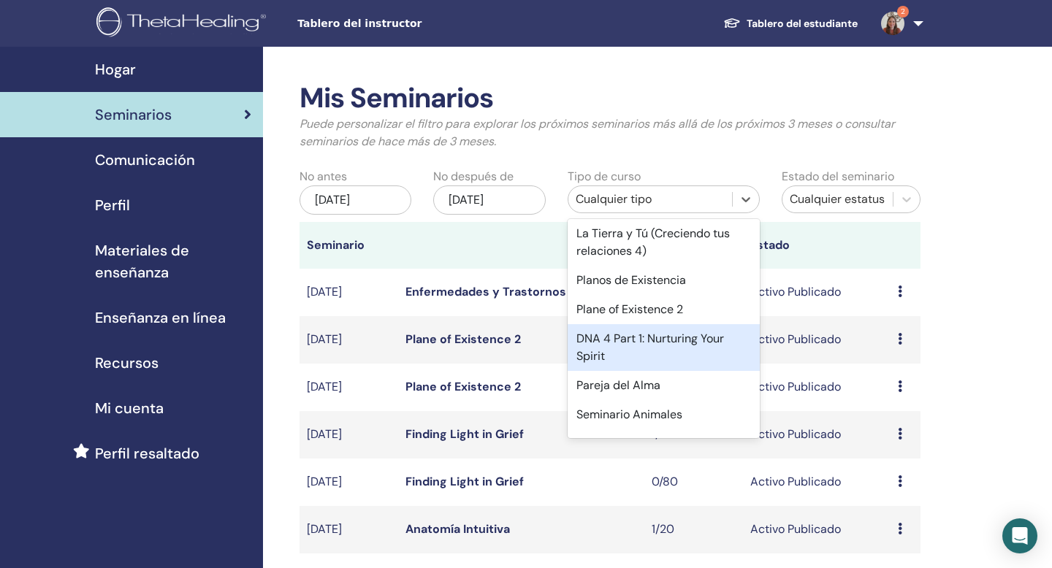
click at [635, 339] on div "DNA 4 Part 1: Nurturing Your Spirit" at bounding box center [664, 347] width 192 height 47
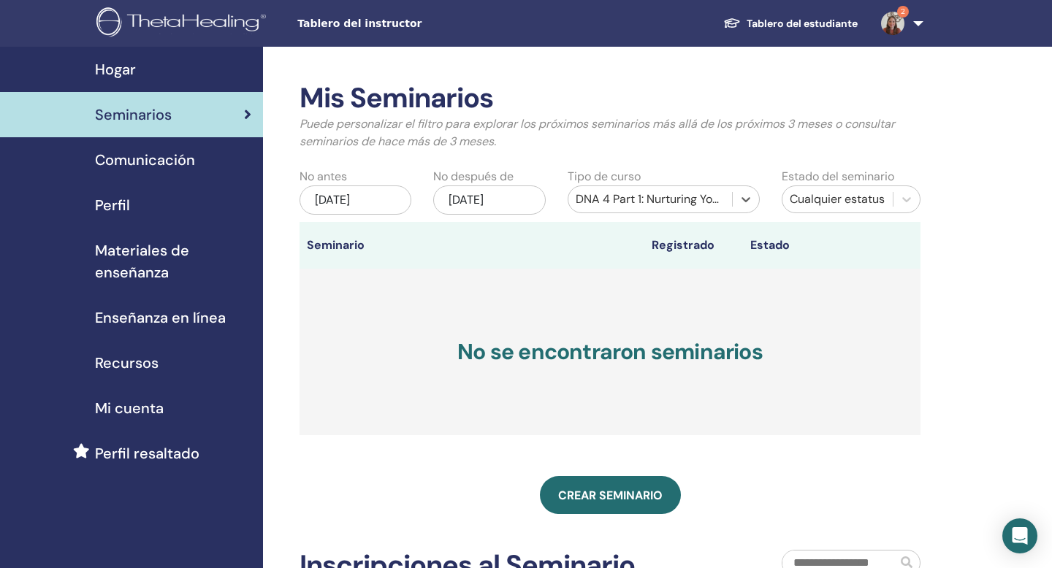
click at [367, 204] on div "[DATE]" at bounding box center [356, 200] width 112 height 29
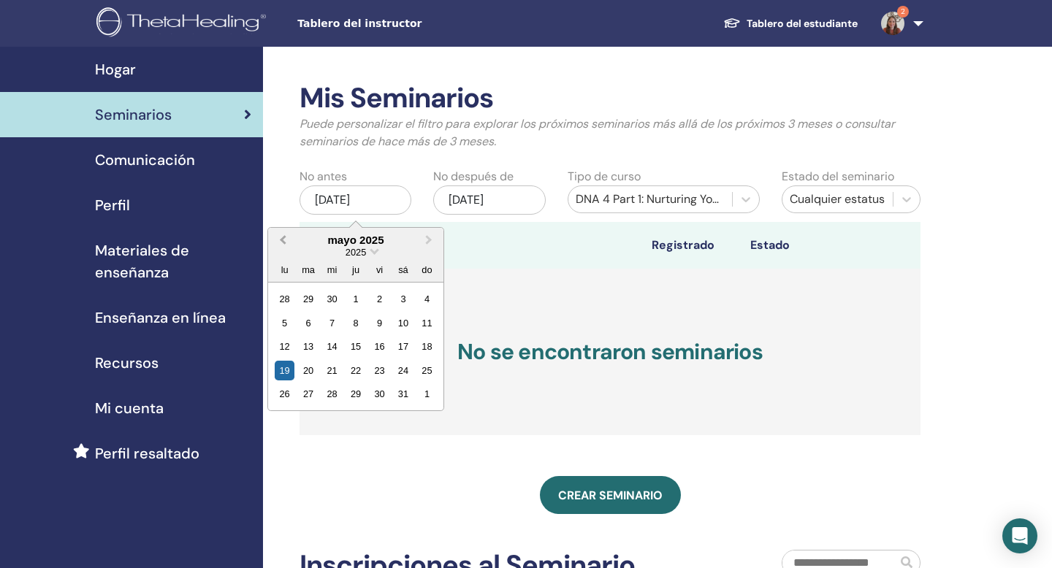
click at [283, 242] on span "Previous Month" at bounding box center [283, 239] width 0 height 15
click at [283, 239] on span "Previous Month" at bounding box center [283, 239] width 0 height 15
click at [398, 304] on div "1" at bounding box center [403, 299] width 20 height 20
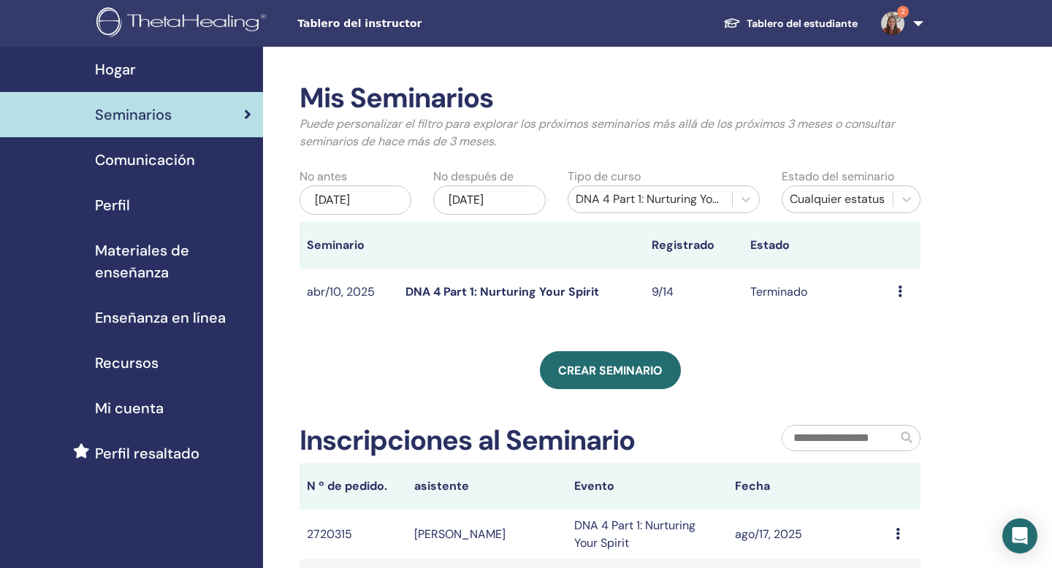
click at [555, 296] on link "DNA 4 Part 1: Nurturing Your Spirit" at bounding box center [502, 291] width 194 height 15
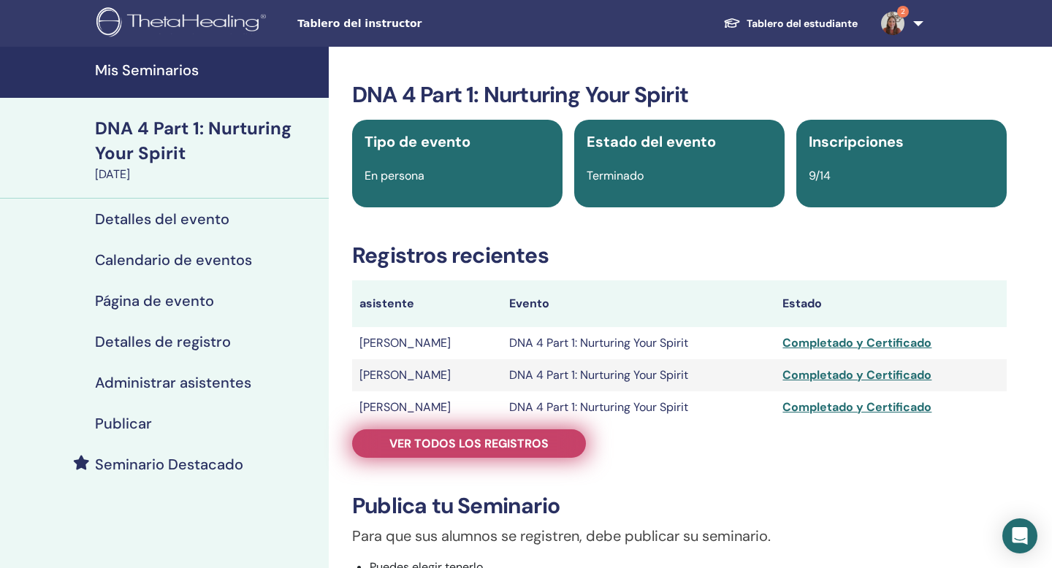
click at [529, 439] on span "Ver todos los registros" at bounding box center [468, 443] width 159 height 15
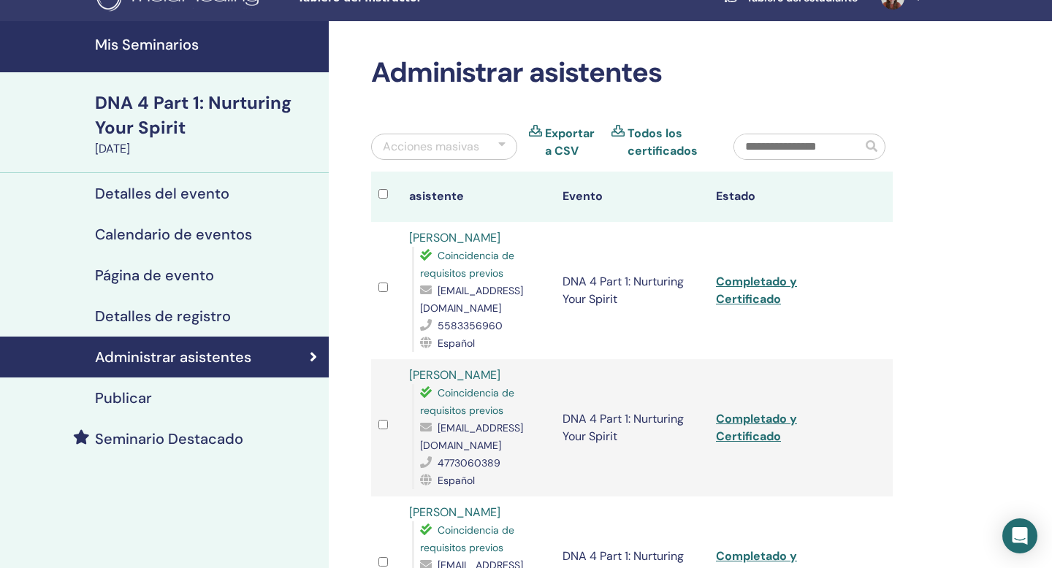
scroll to position [9, 0]
